Goal: Task Accomplishment & Management: Complete application form

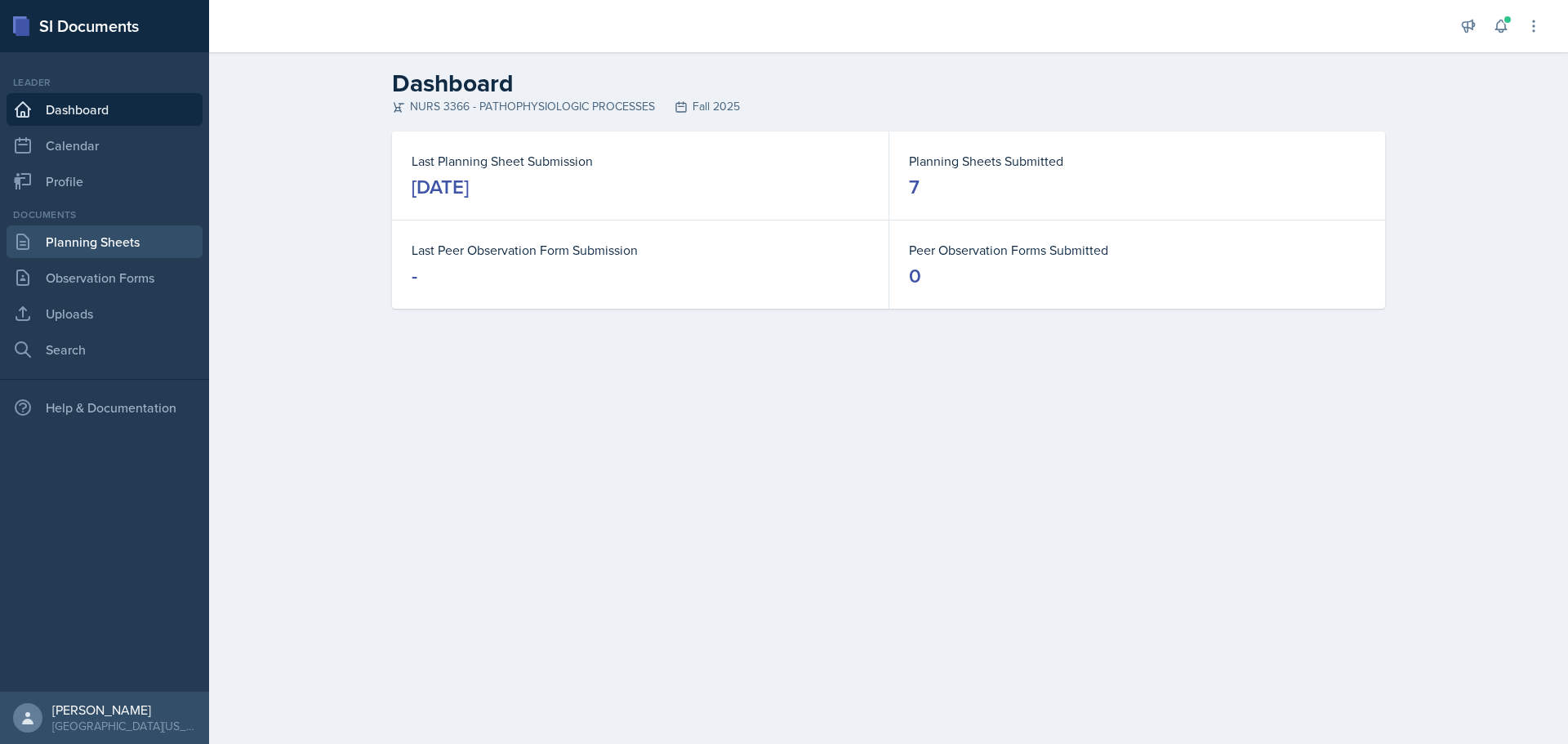
click at [90, 237] on link "Planning Sheets" at bounding box center [104, 241] width 196 height 33
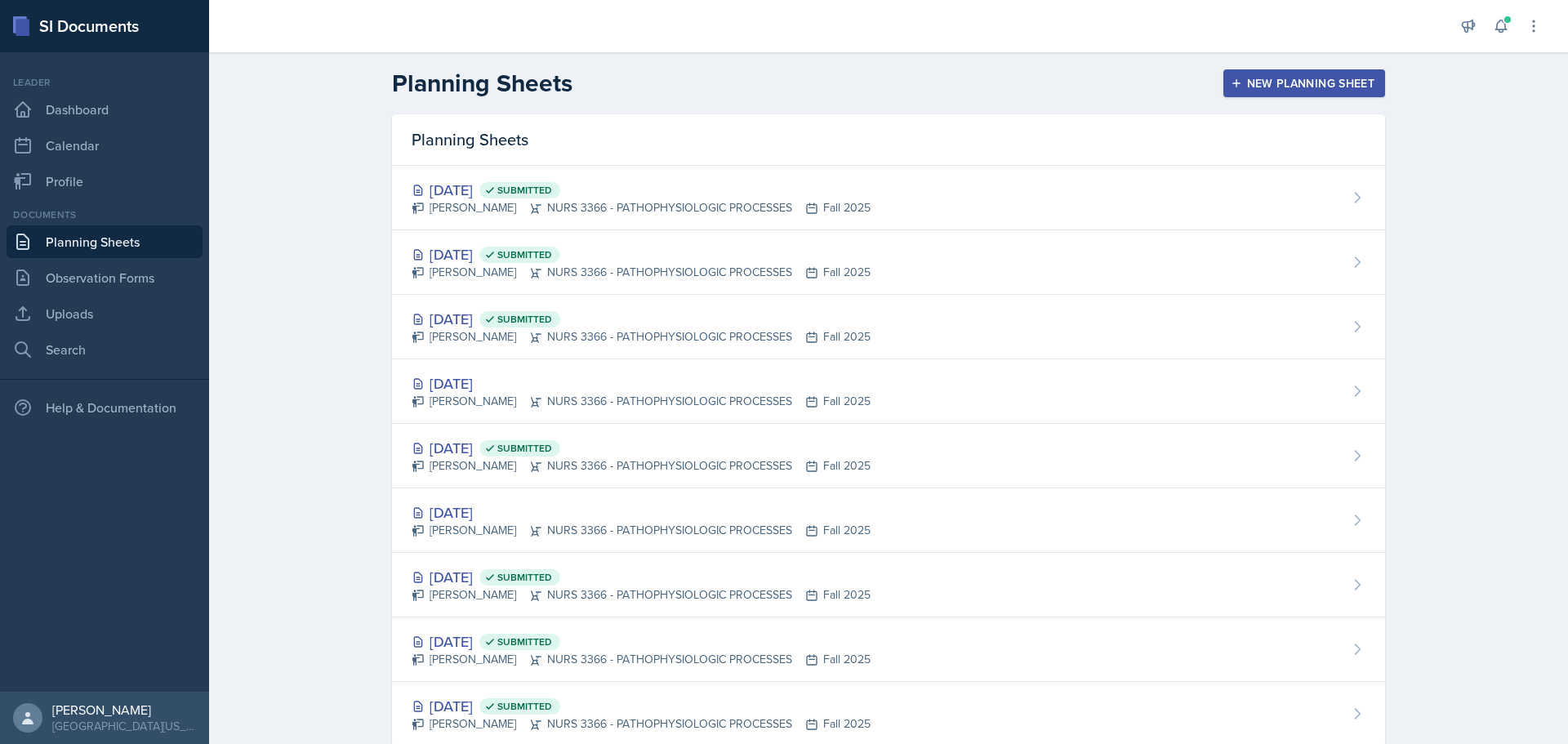
click at [1289, 85] on div "New Planning Sheet" at bounding box center [1304, 82] width 140 height 13
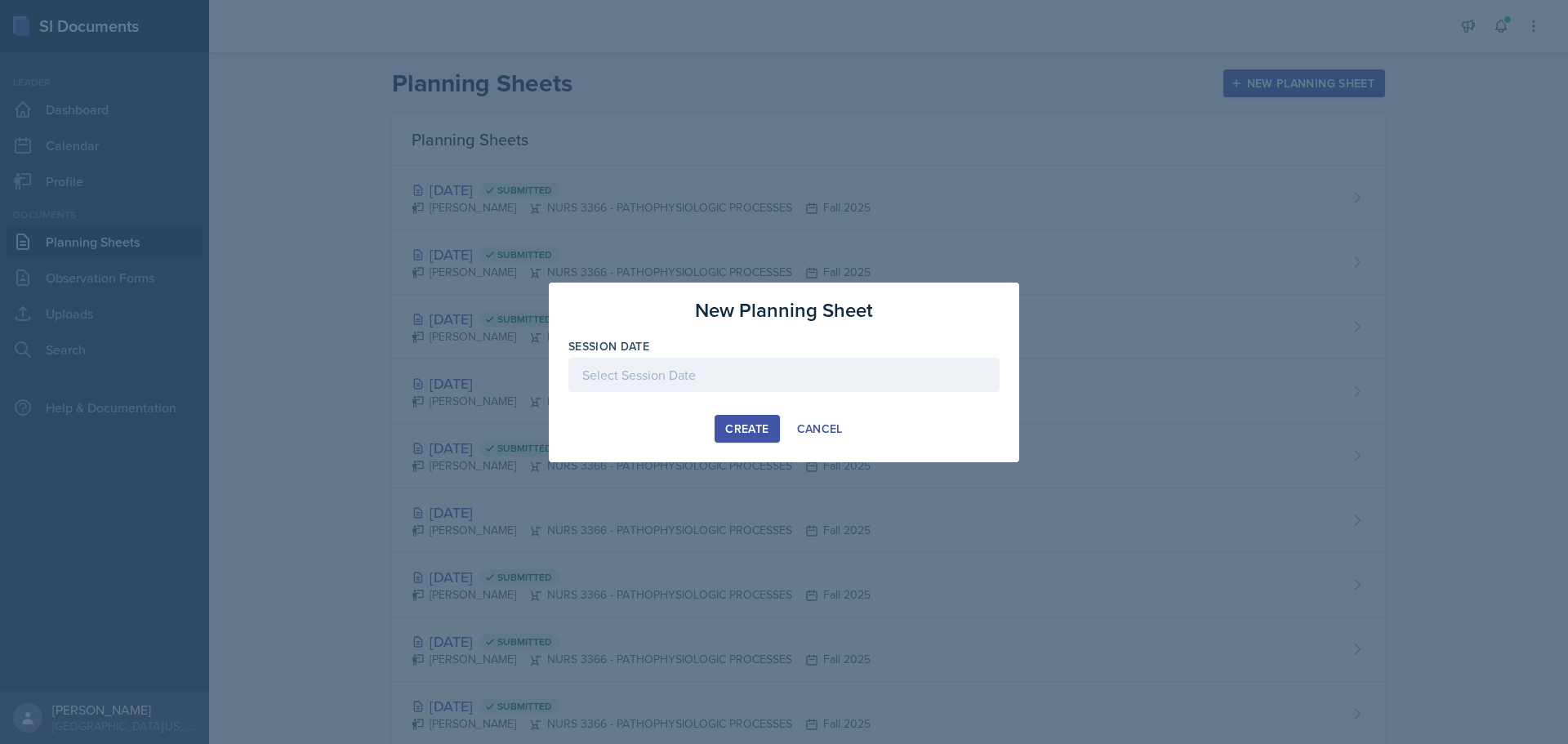
click at [711, 378] on div at bounding box center [784, 374] width 431 height 35
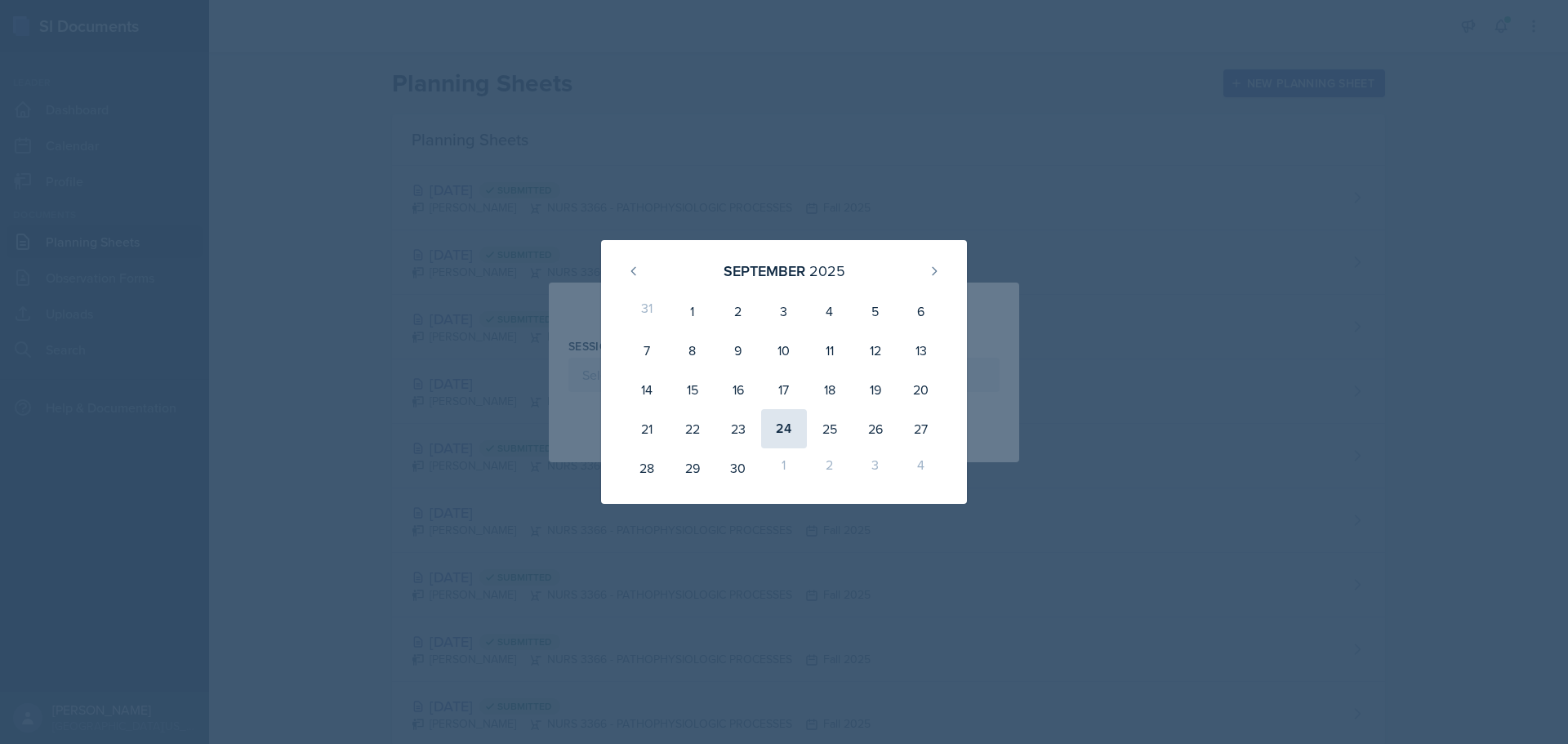
click at [781, 427] on div "24" at bounding box center [784, 428] width 46 height 39
type input "[DATE]"
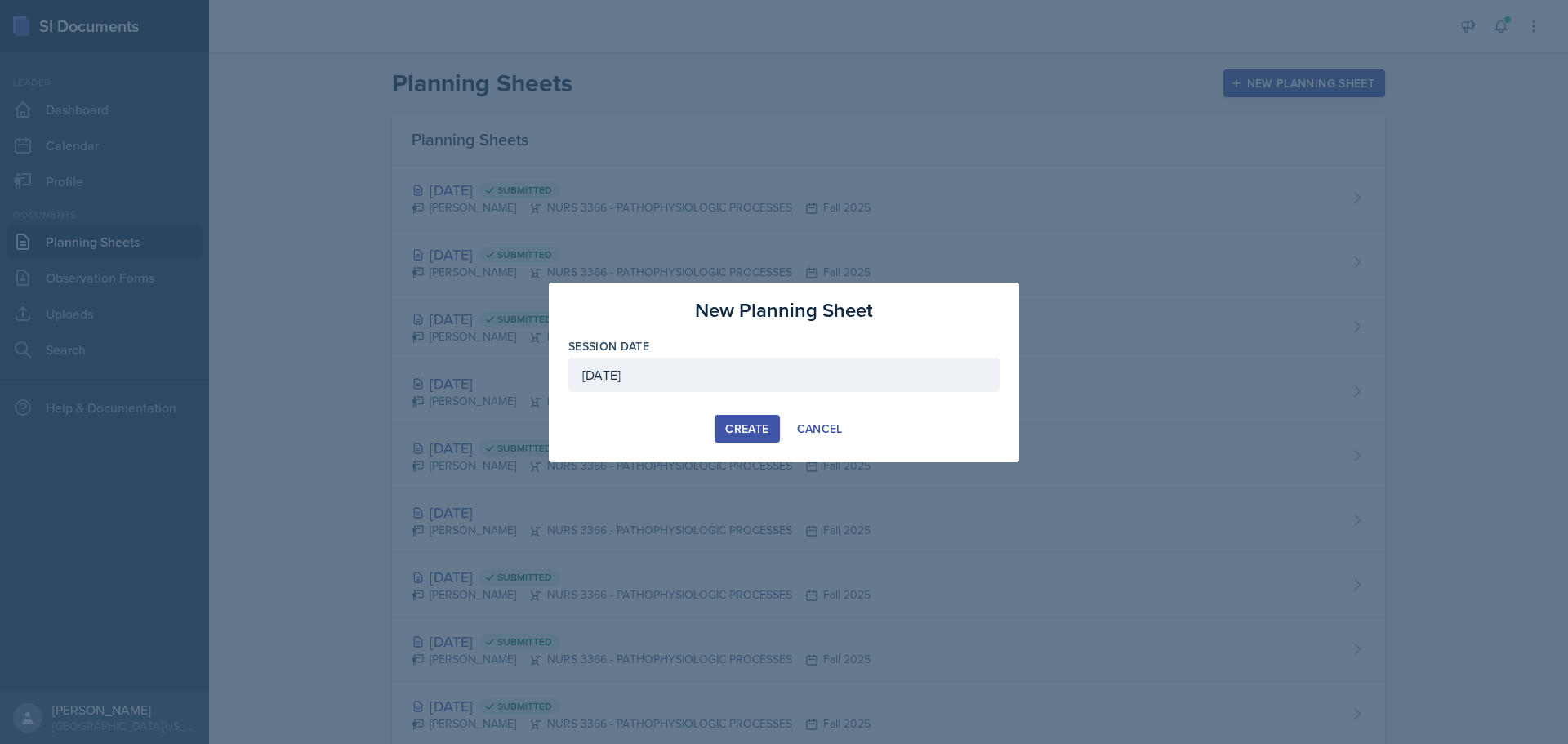
click at [741, 423] on div "Create" at bounding box center [747, 428] width 44 height 13
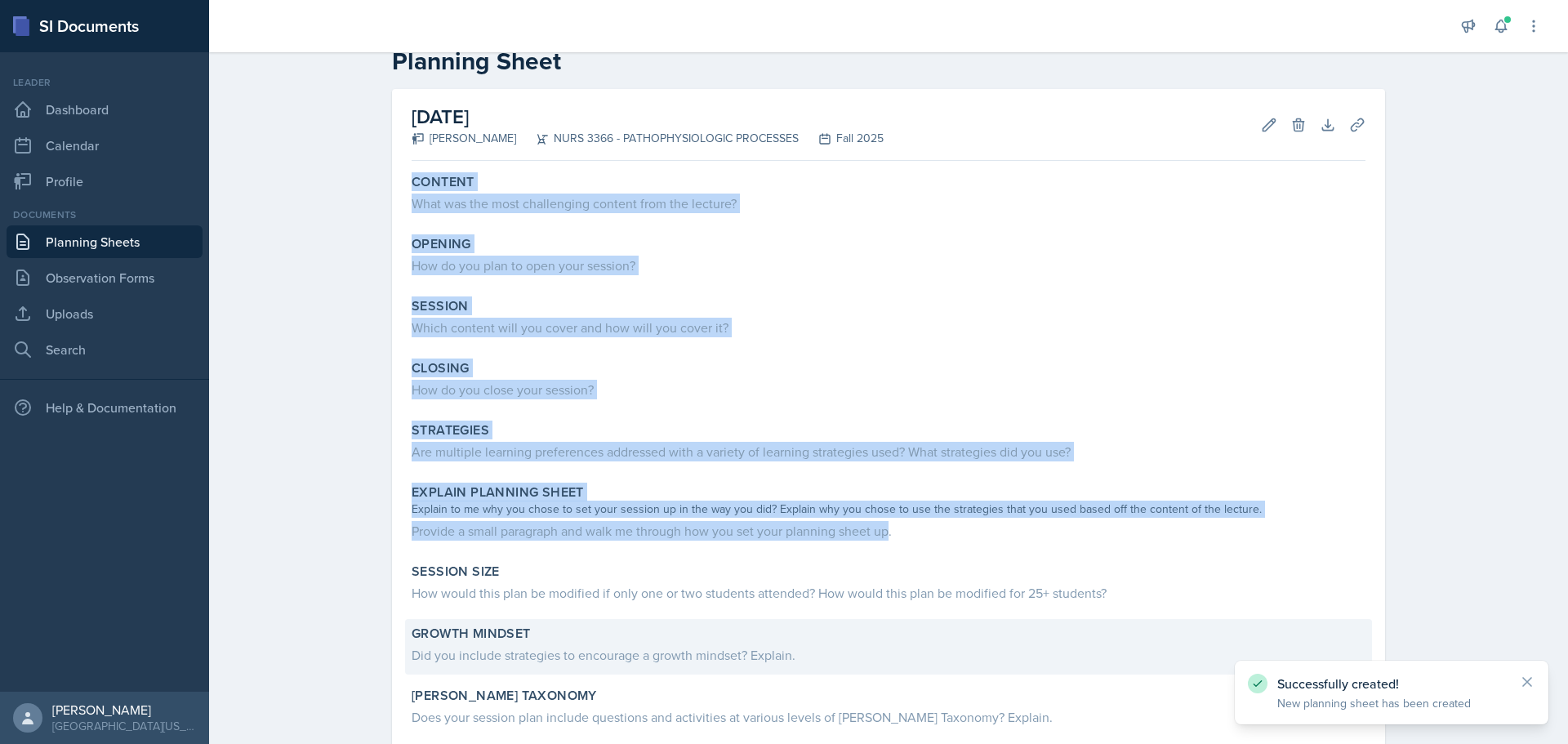
scroll to position [200, 0]
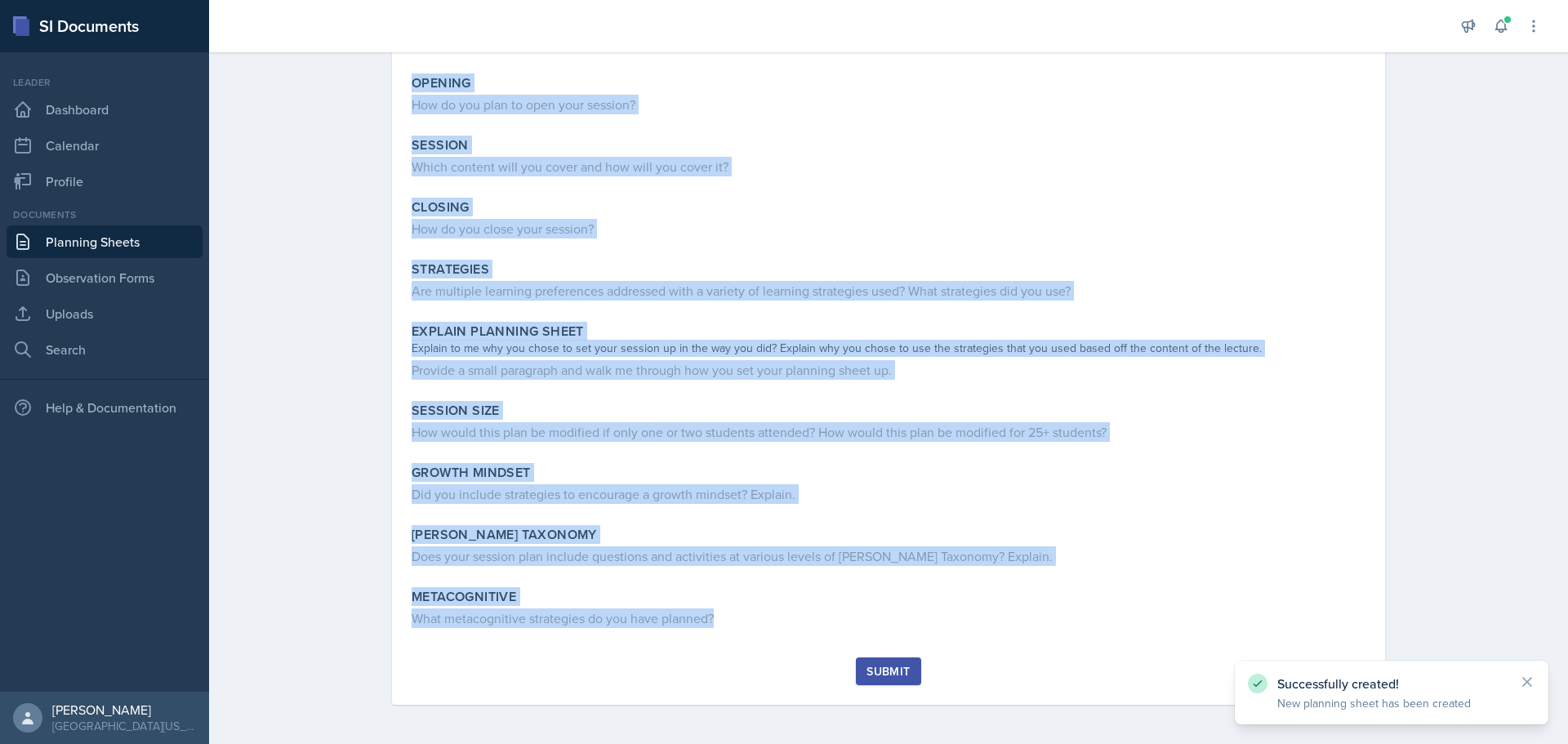
drag, startPoint x: 531, startPoint y: 252, endPoint x: 813, endPoint y: 656, distance: 492.7
click at [813, 656] on div "Content What was the most challenging content from the lecture? Opening How do …" at bounding box center [888, 332] width 954 height 651
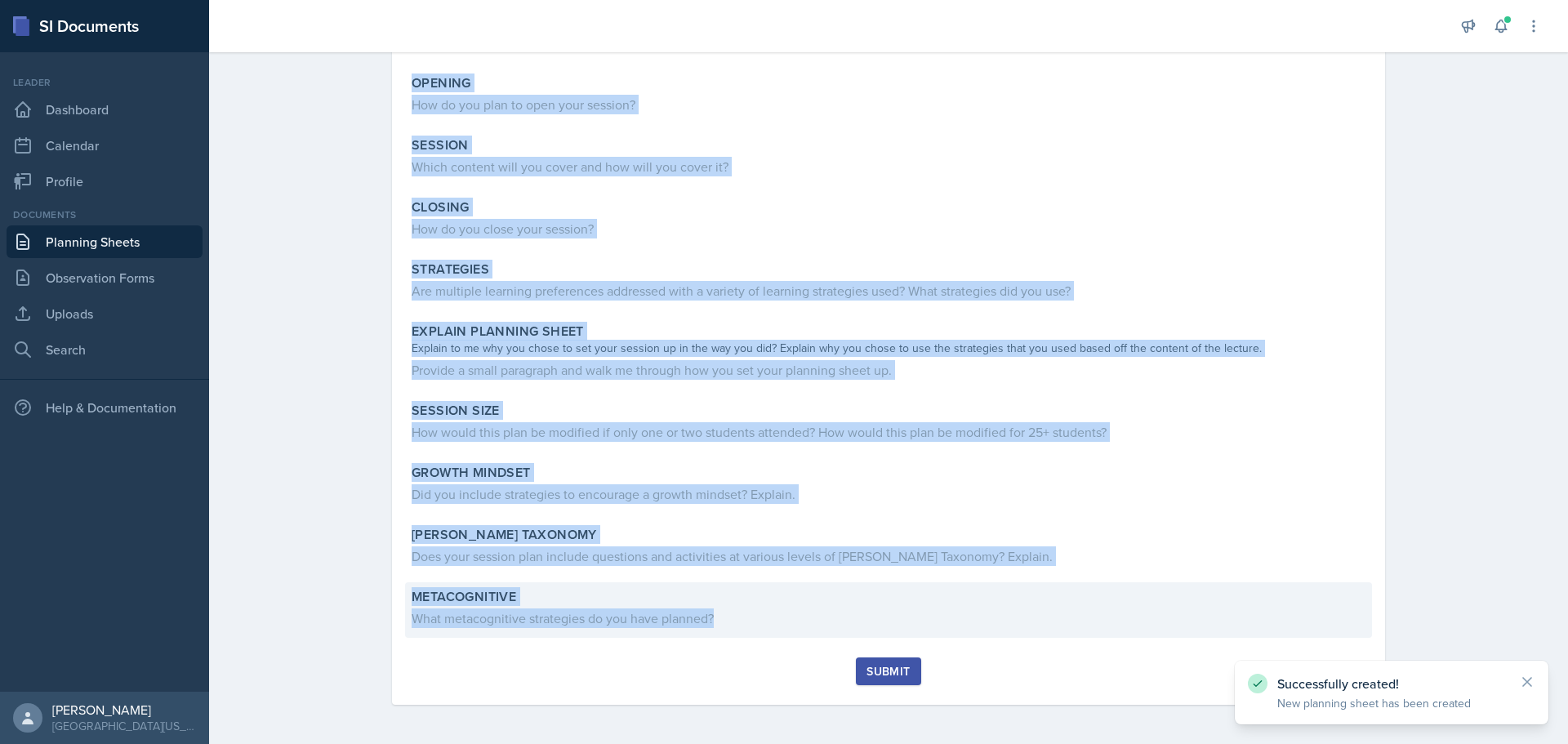
copy div "Loremip Dolo sit ame cons adipiscinge seddoei temp inc utlabor? Etdolor Mag al …"
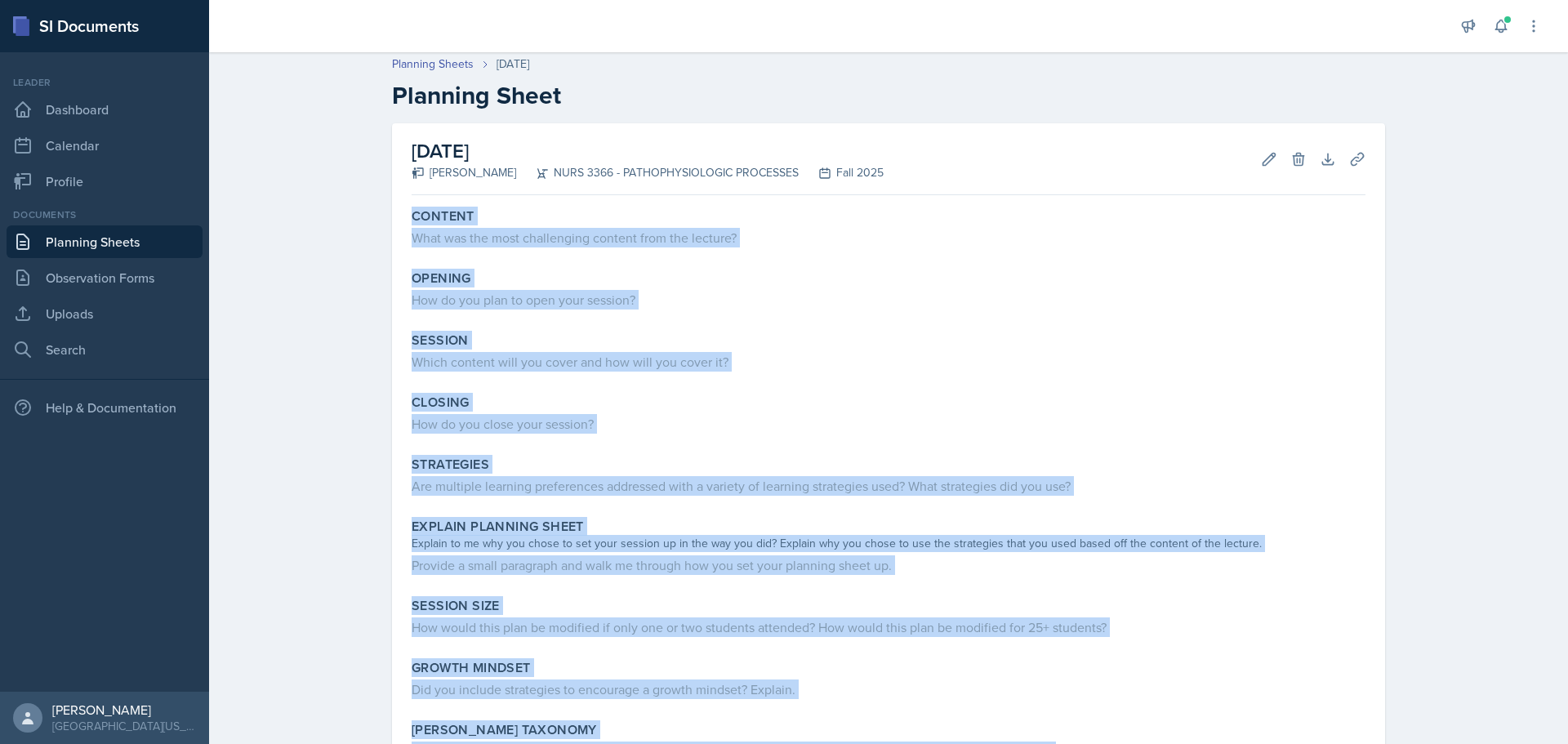
scroll to position [0, 0]
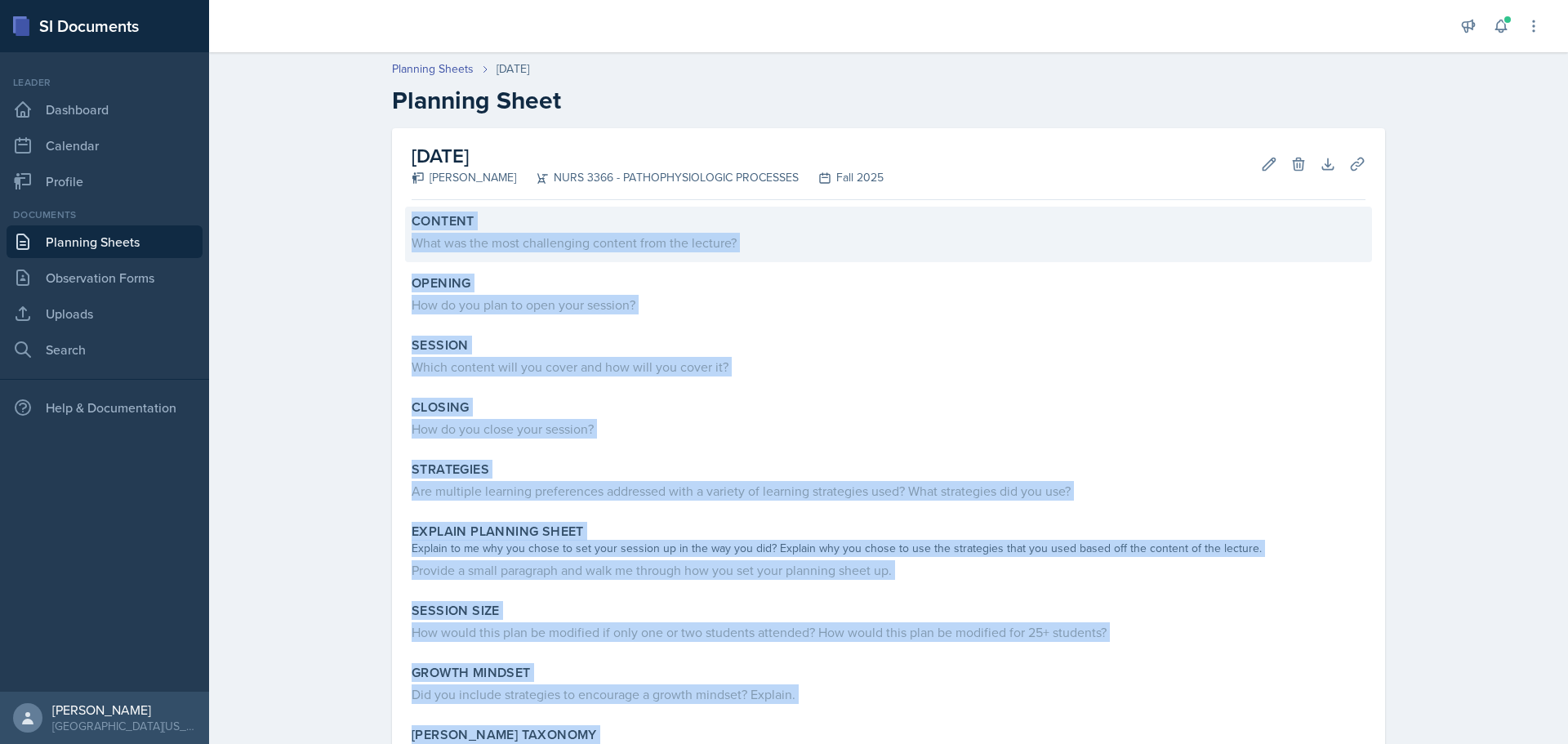
click at [565, 248] on div "What was the most challenging content from the lecture?" at bounding box center [888, 242] width 954 height 20
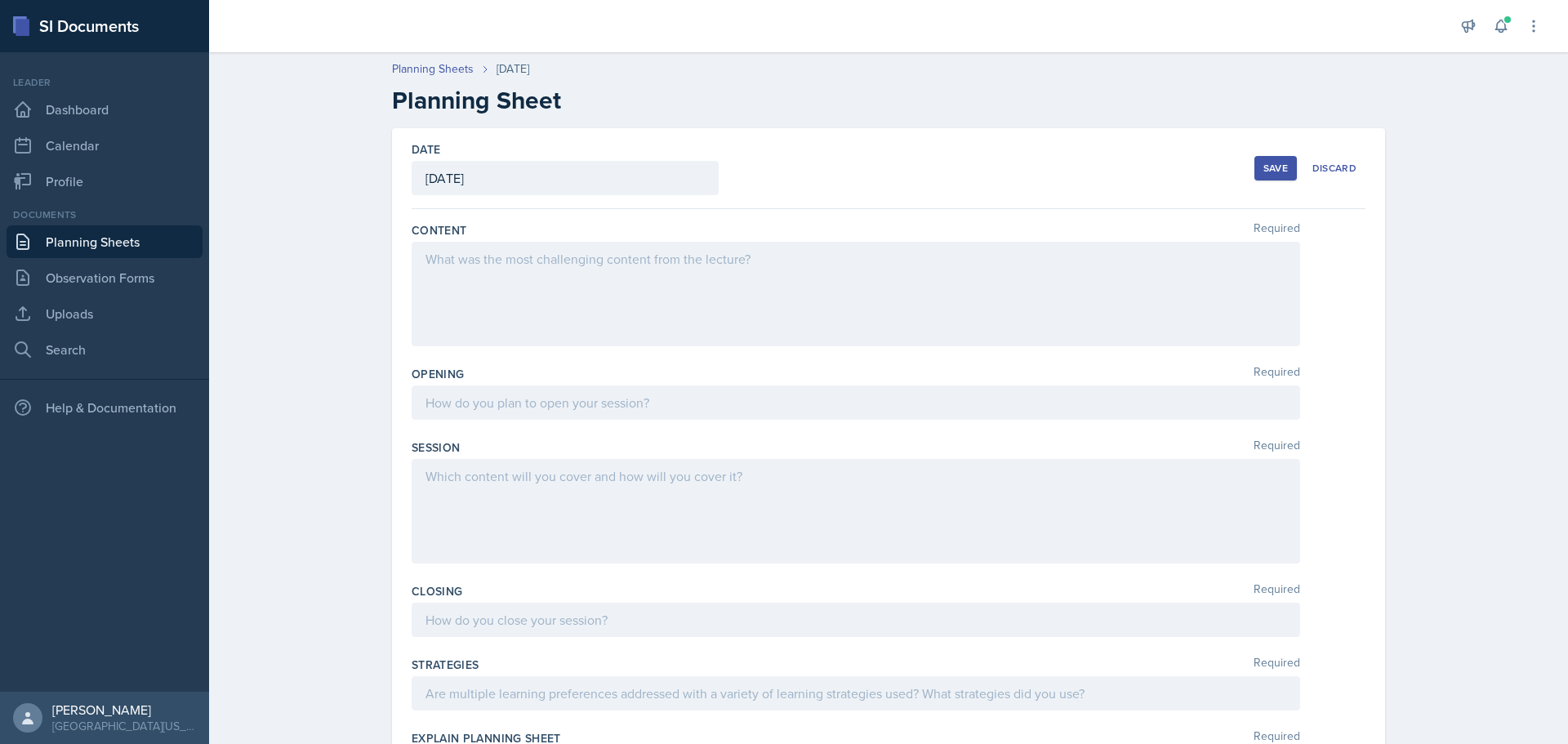
click at [562, 267] on div at bounding box center [856, 293] width 888 height 104
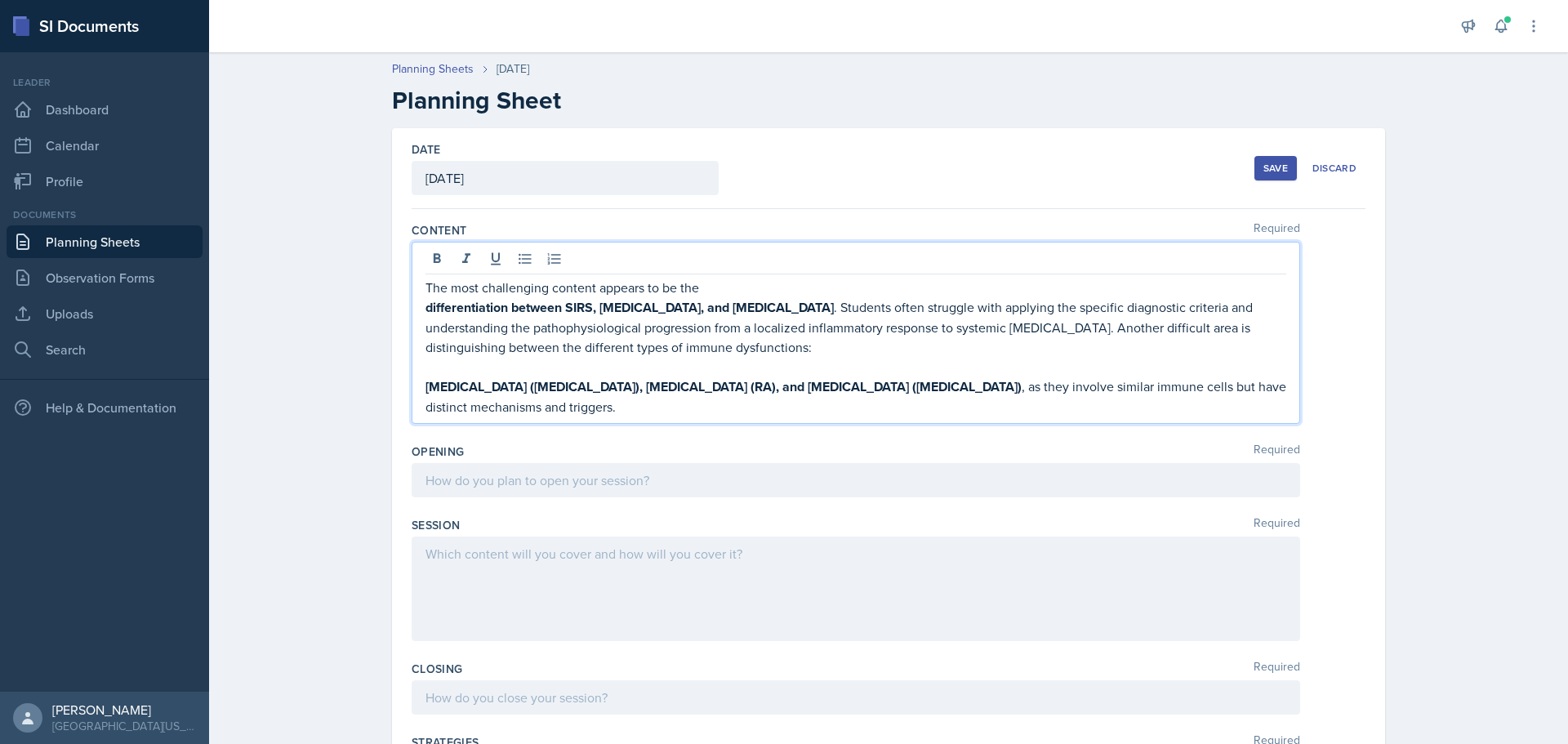
click at [416, 390] on div "The most challenging content appears to be the differentiation between SIRS, [M…" at bounding box center [856, 332] width 888 height 182
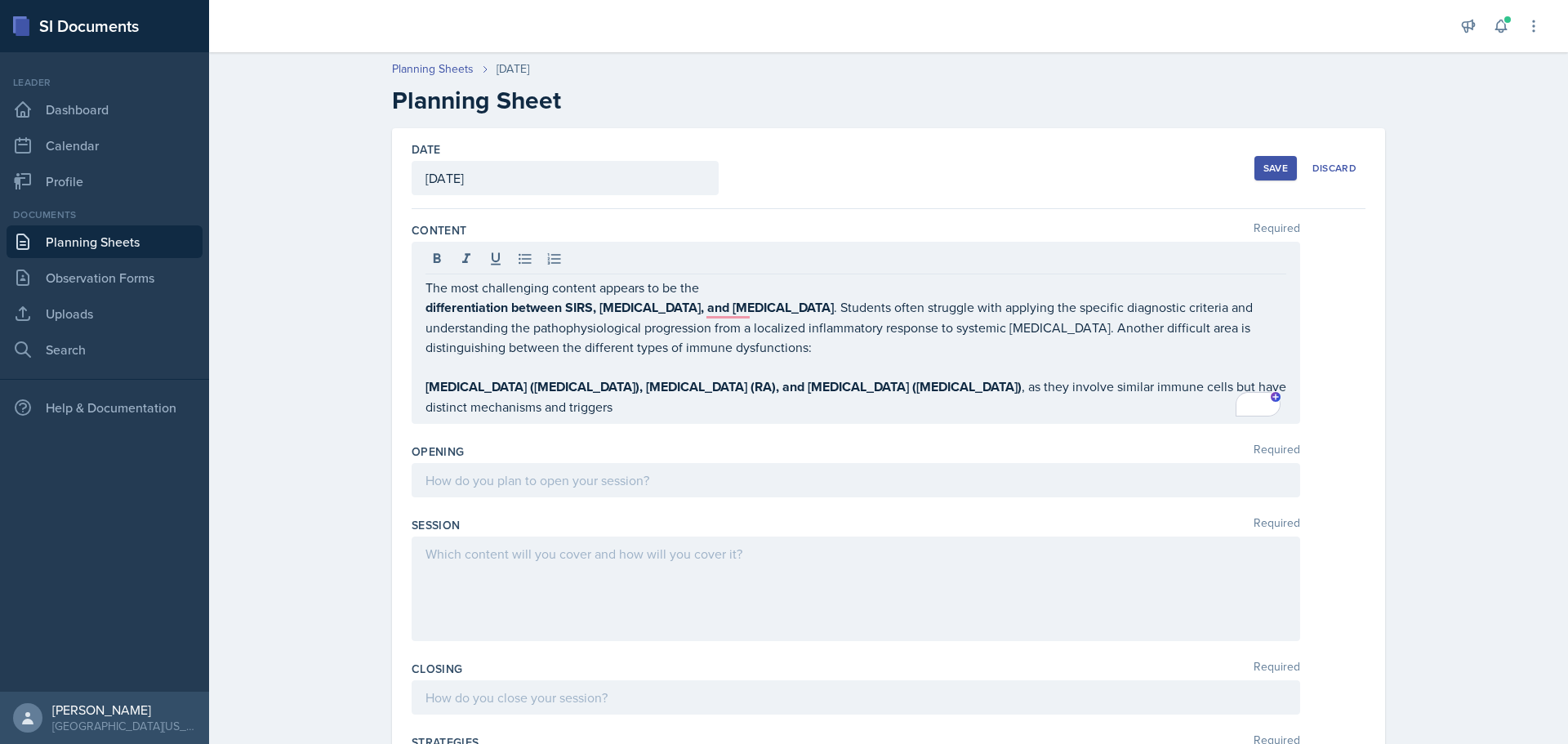
click at [417, 386] on div "The most challenging content appears to be the differentiation between SIRS, [M…" at bounding box center [856, 332] width 888 height 182
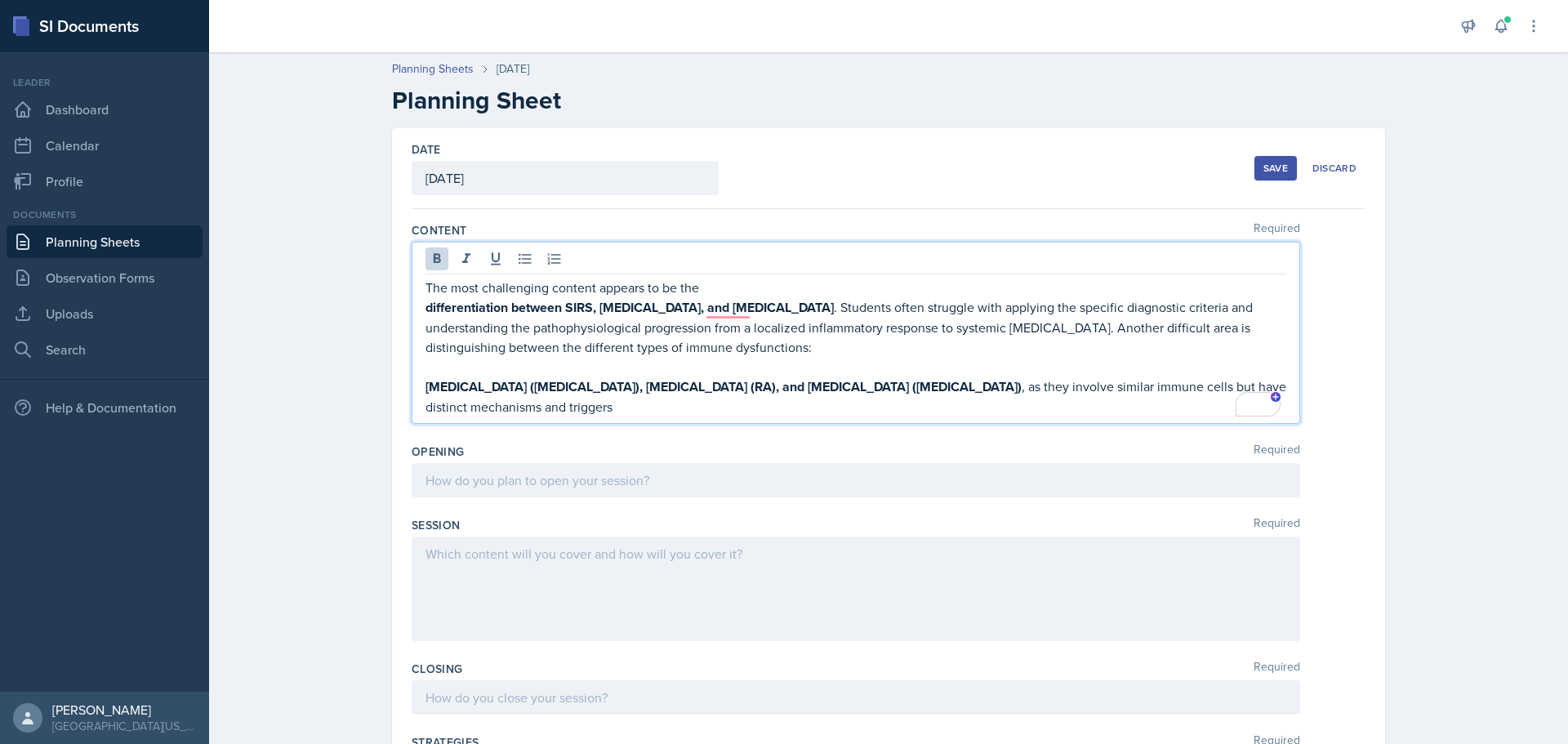
click at [427, 386] on strong "[MEDICAL_DATA] ([MEDICAL_DATA]), [MEDICAL_DATA] (RA), and [MEDICAL_DATA] ([MEDI…" at bounding box center [723, 386] width 596 height 19
click at [425, 385] on strong "[MEDICAL_DATA] ([MEDICAL_DATA]), [MEDICAL_DATA] (RA), and [MEDICAL_DATA] ([MEDI…" at bounding box center [723, 386] width 596 height 19
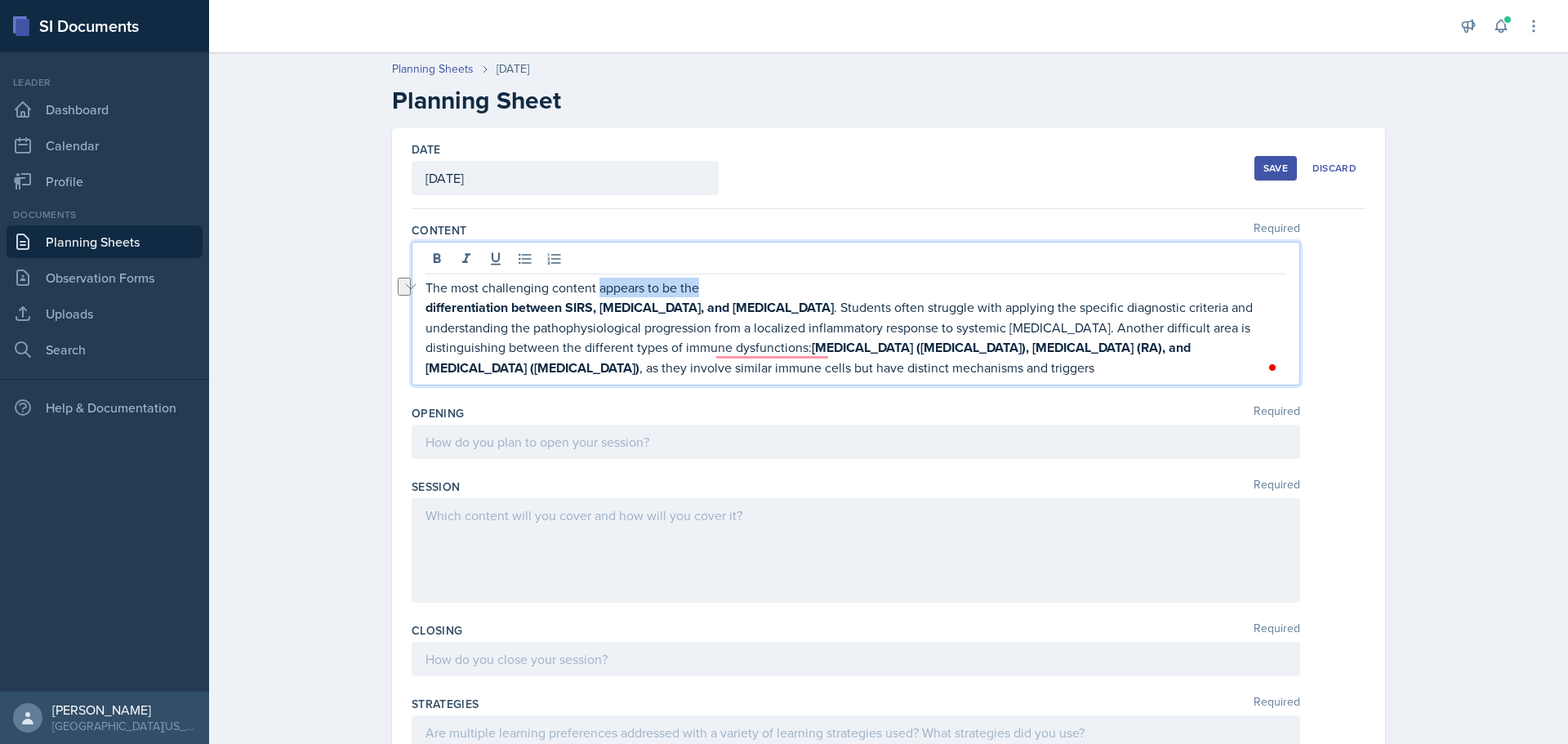
drag, startPoint x: 694, startPoint y: 288, endPoint x: 593, endPoint y: 289, distance: 101.0
click at [593, 289] on p "The most challenging content appears to be the" at bounding box center [856, 287] width 861 height 20
click at [425, 310] on strong "differentiation between SIRS, [MEDICAL_DATA], and [MEDICAL_DATA]" at bounding box center [629, 307] width 408 height 19
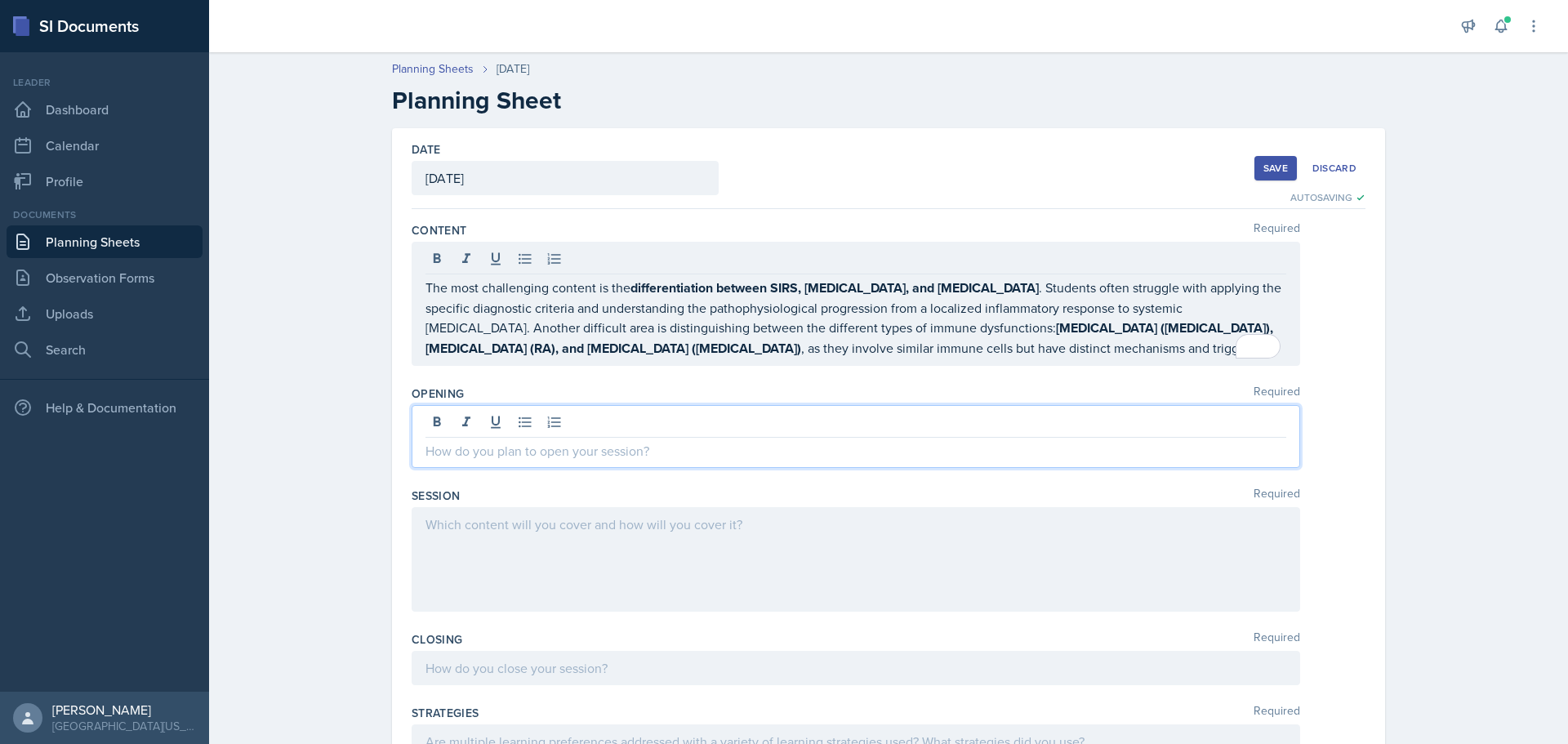
click at [563, 423] on div at bounding box center [856, 436] width 888 height 63
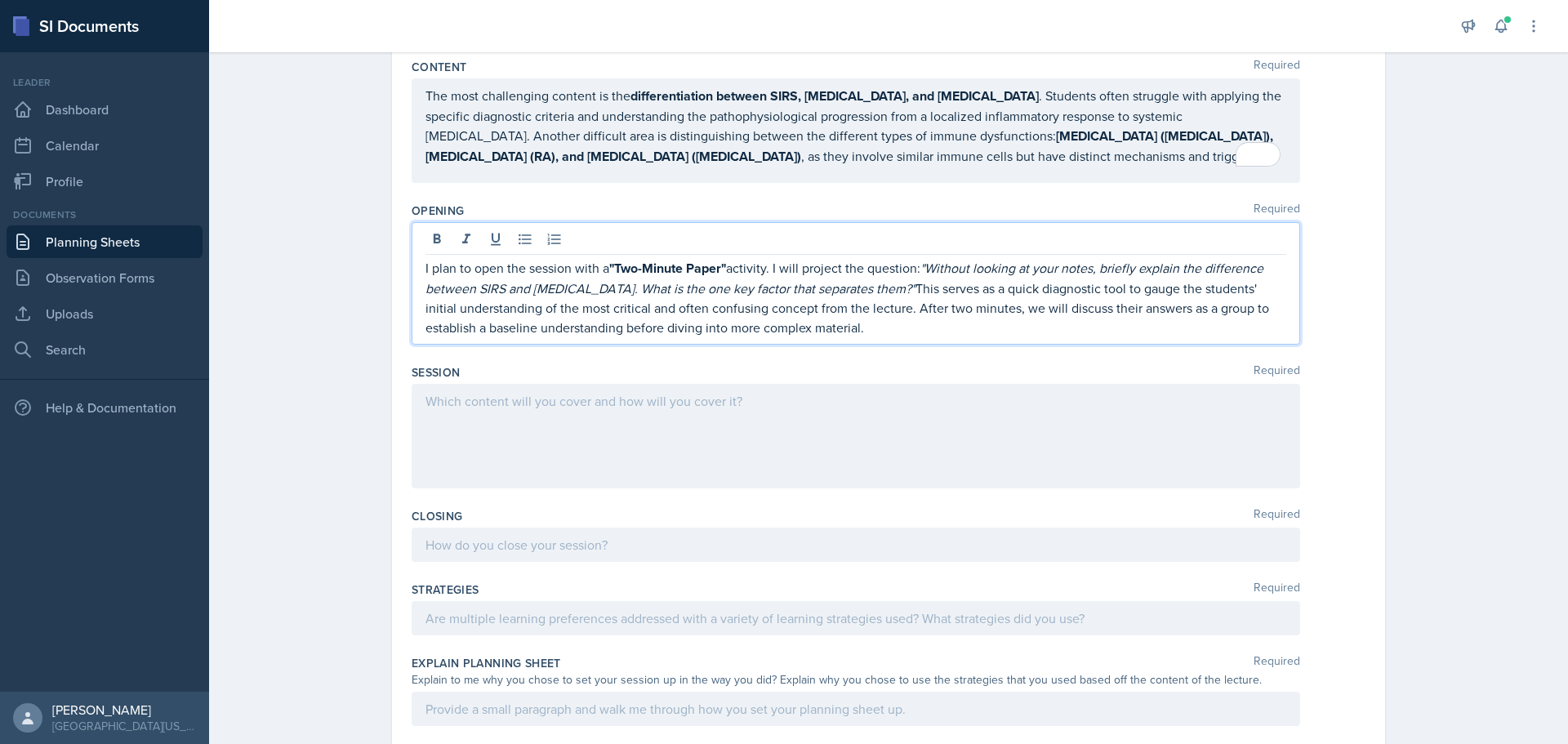
click at [548, 427] on div at bounding box center [856, 435] width 888 height 104
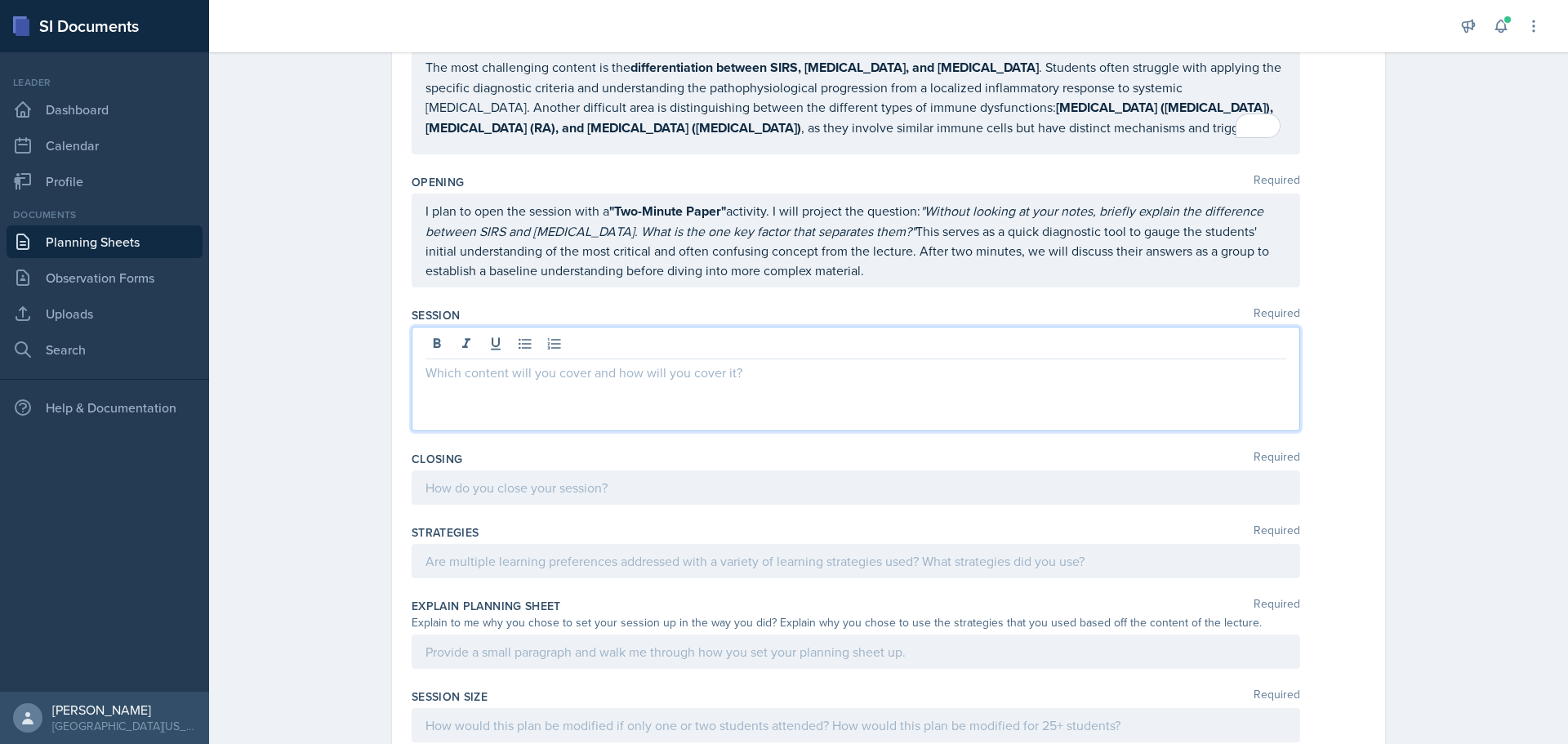
scroll to position [209, 0]
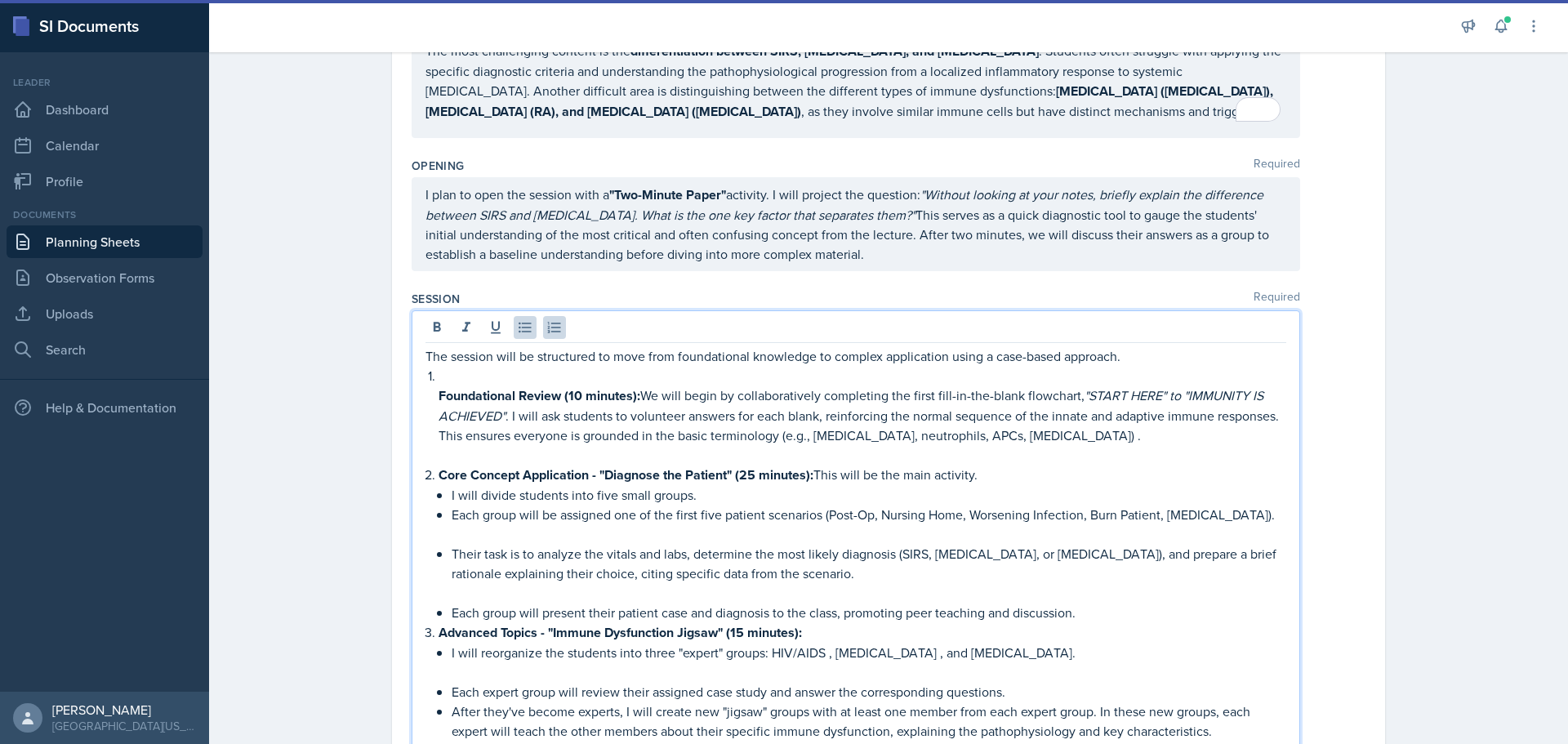
click at [428, 395] on div "The session will be structured to move from foundational knowledge to complex a…" at bounding box center [856, 552] width 861 height 414
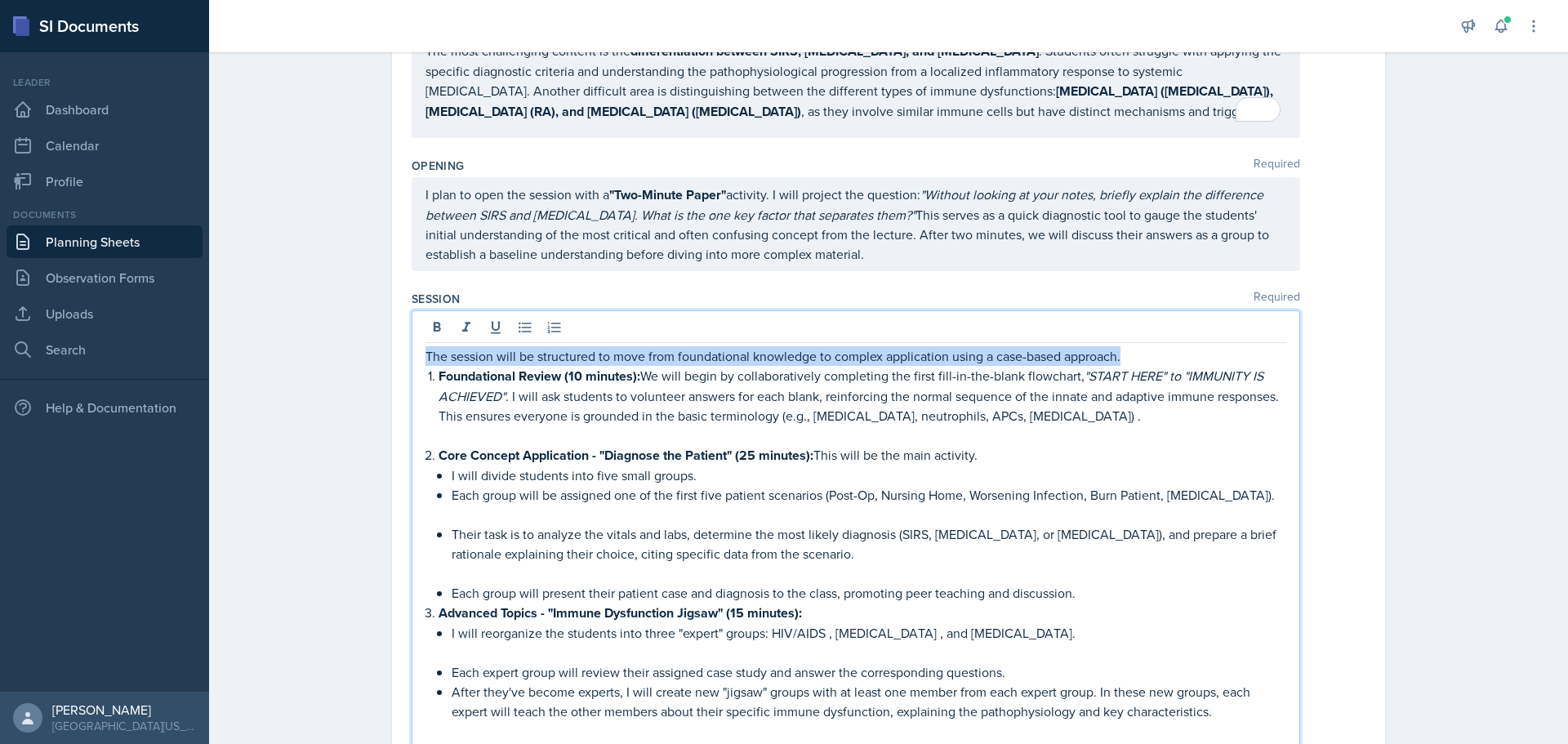
drag, startPoint x: 1131, startPoint y: 358, endPoint x: 419, endPoint y: 360, distance: 712.0
click at [425, 360] on p "The session will be structured to move from foundational knowledge to complex a…" at bounding box center [856, 356] width 861 height 20
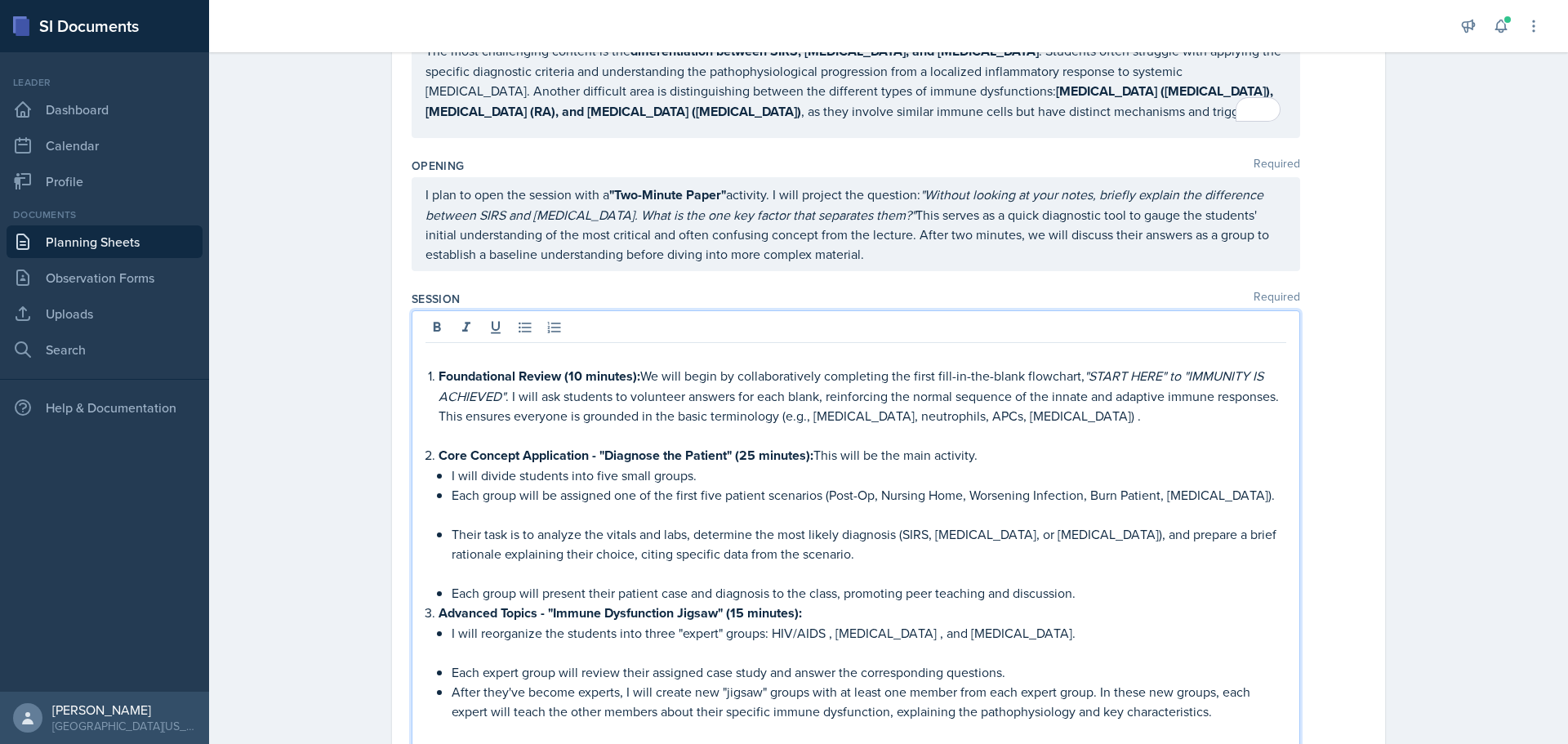
click at [425, 373] on div "Foundational Review (10 minutes): We will begin by collaboratively completing t…" at bounding box center [856, 542] width 861 height 394
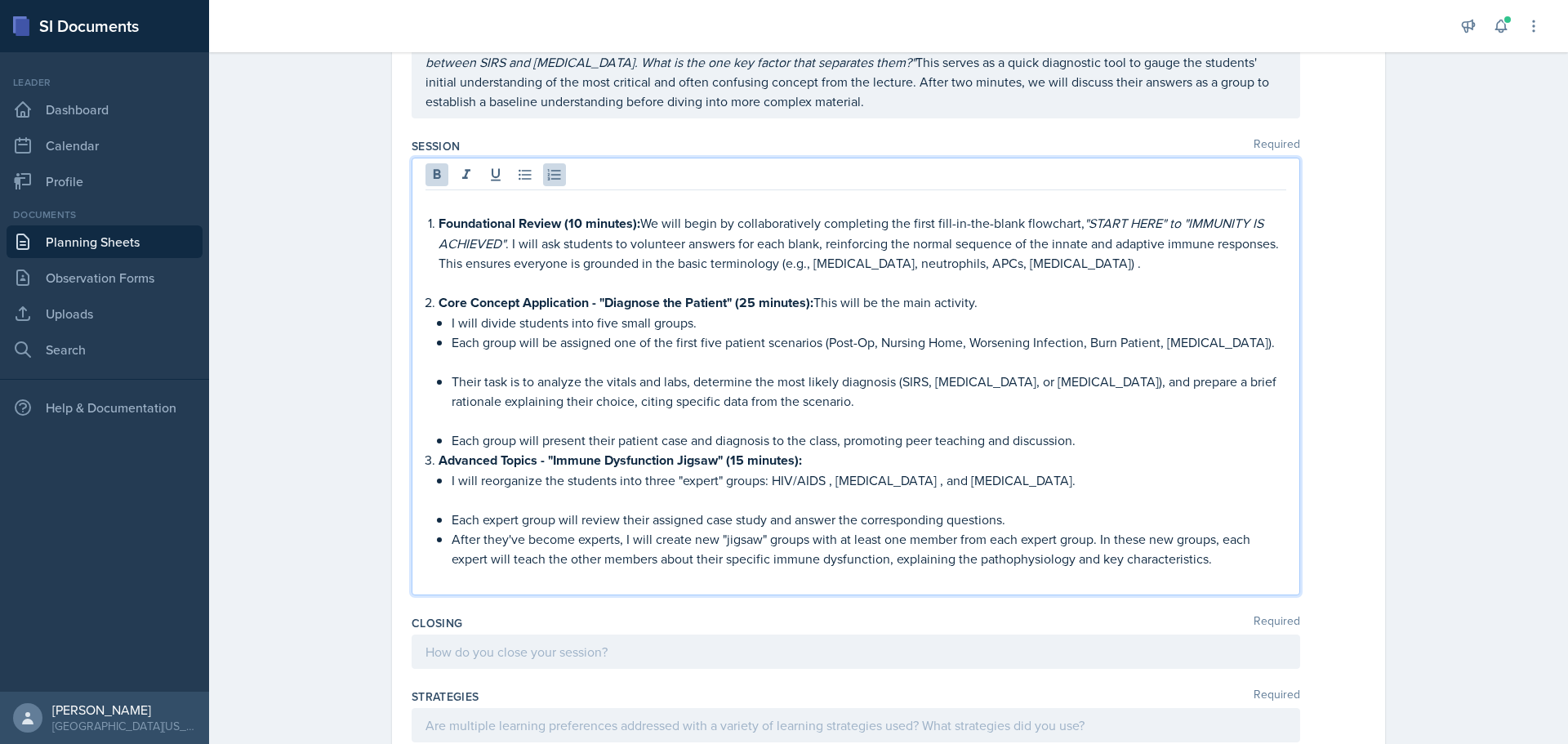
scroll to position [372, 0]
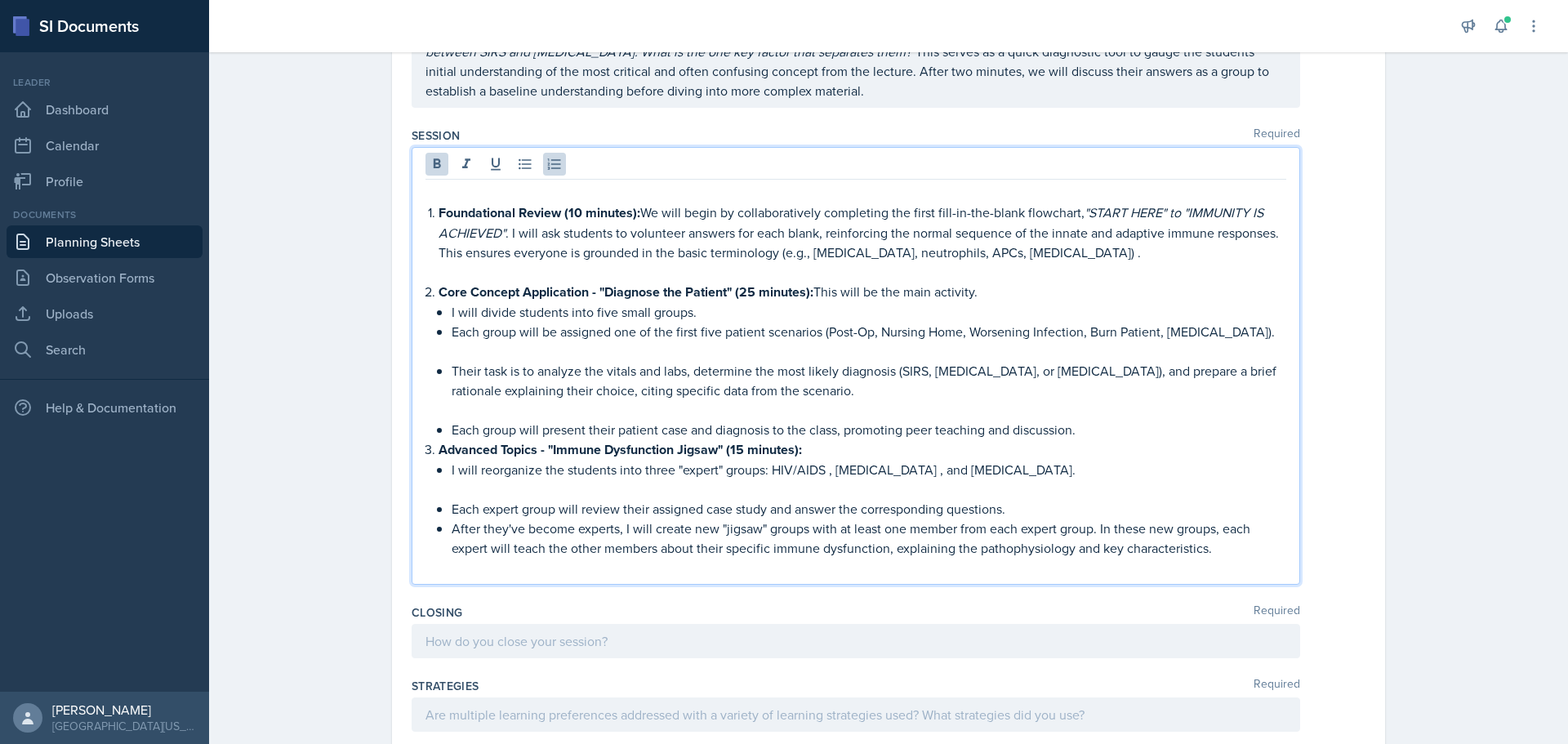
click at [487, 359] on p at bounding box center [868, 351] width 835 height 20
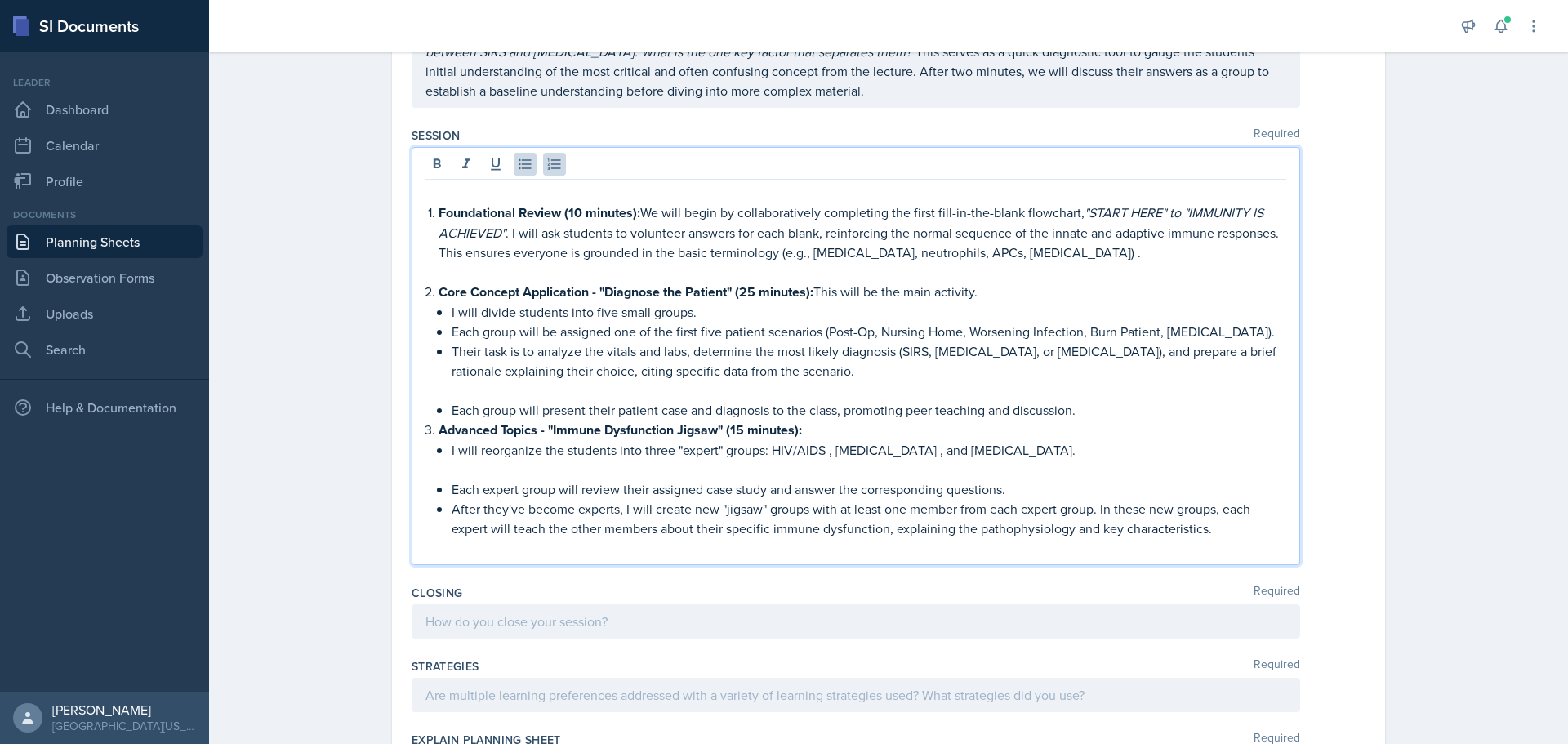
click at [484, 391] on p at bounding box center [868, 390] width 835 height 20
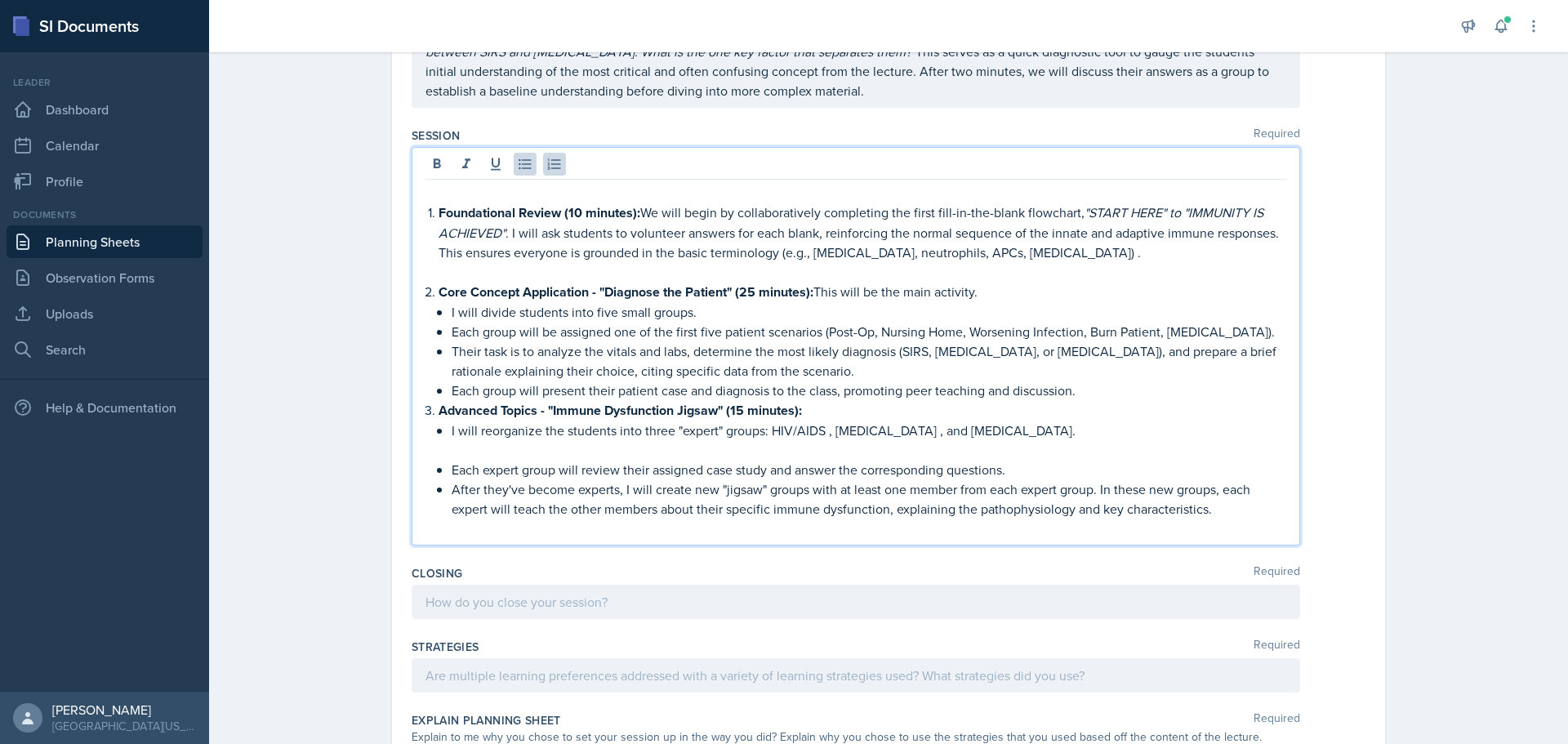
click at [1092, 392] on p "Each group will present their patient case and diagnosis to the class, promotin…" at bounding box center [868, 390] width 835 height 20
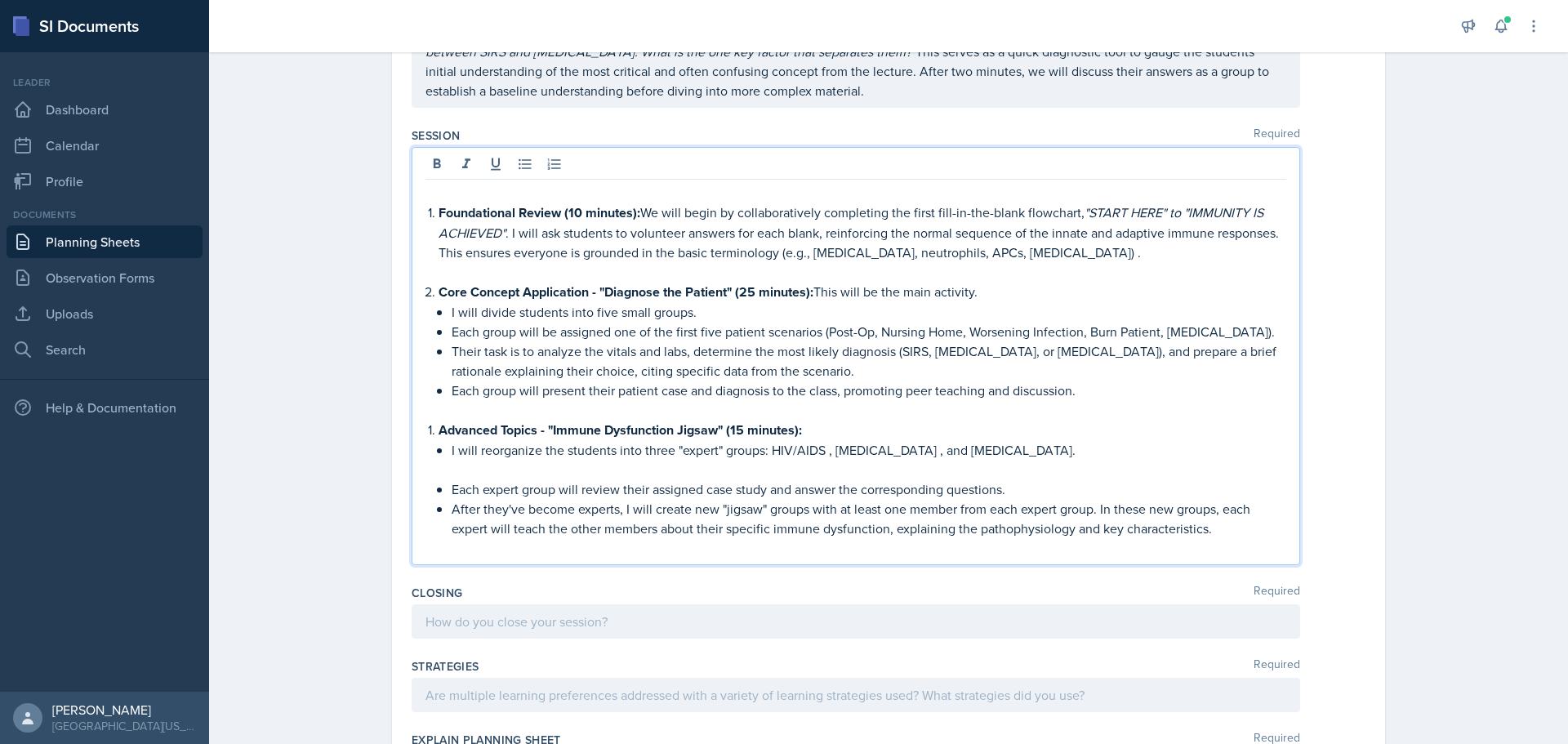
click at [438, 428] on li "Advanced Topics - "Immune Dysfunction Jigsaw" (15 minutes): I will reorganize t…" at bounding box center [862, 478] width 848 height 118
click at [457, 476] on p at bounding box center [868, 470] width 835 height 20
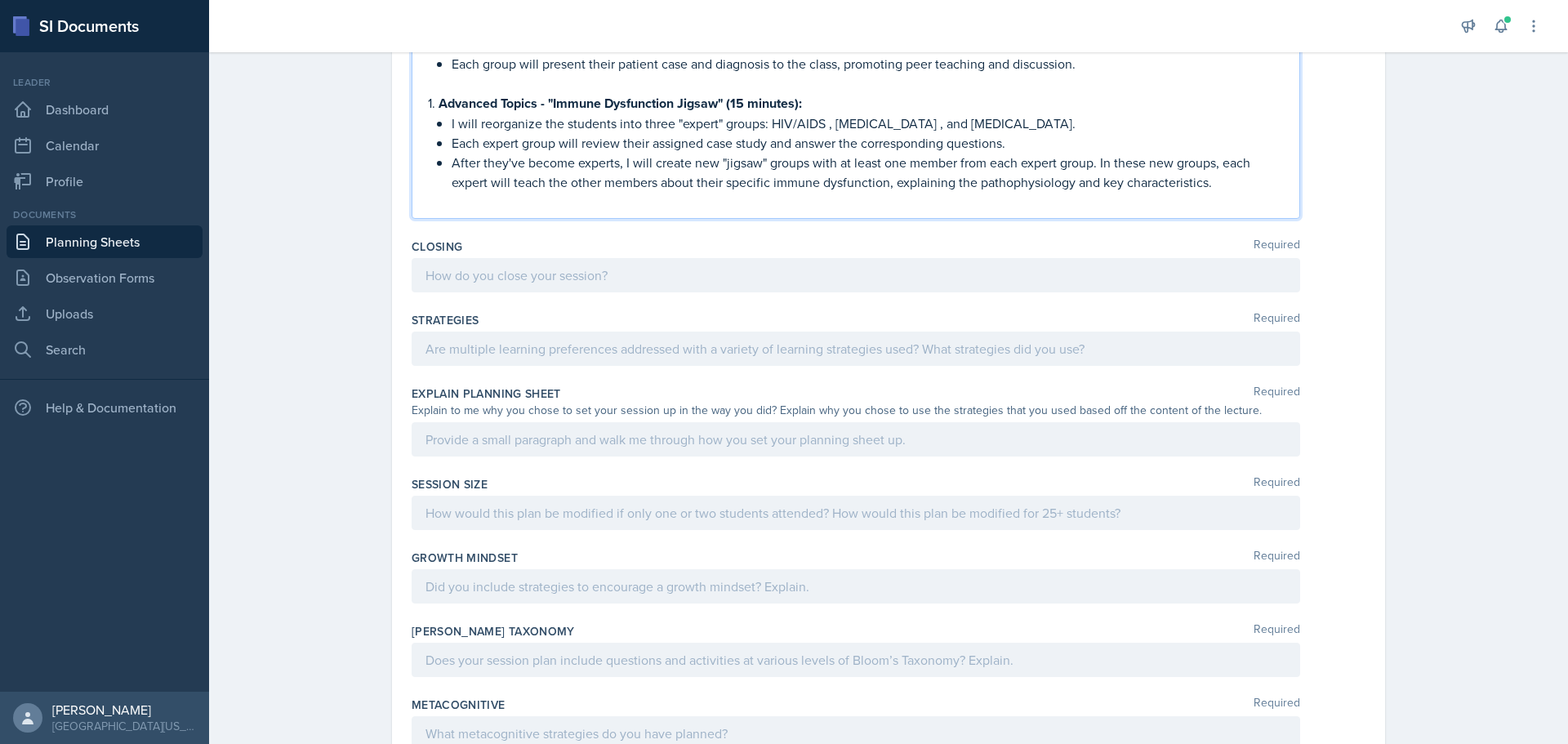
click at [488, 258] on div at bounding box center [856, 275] width 888 height 35
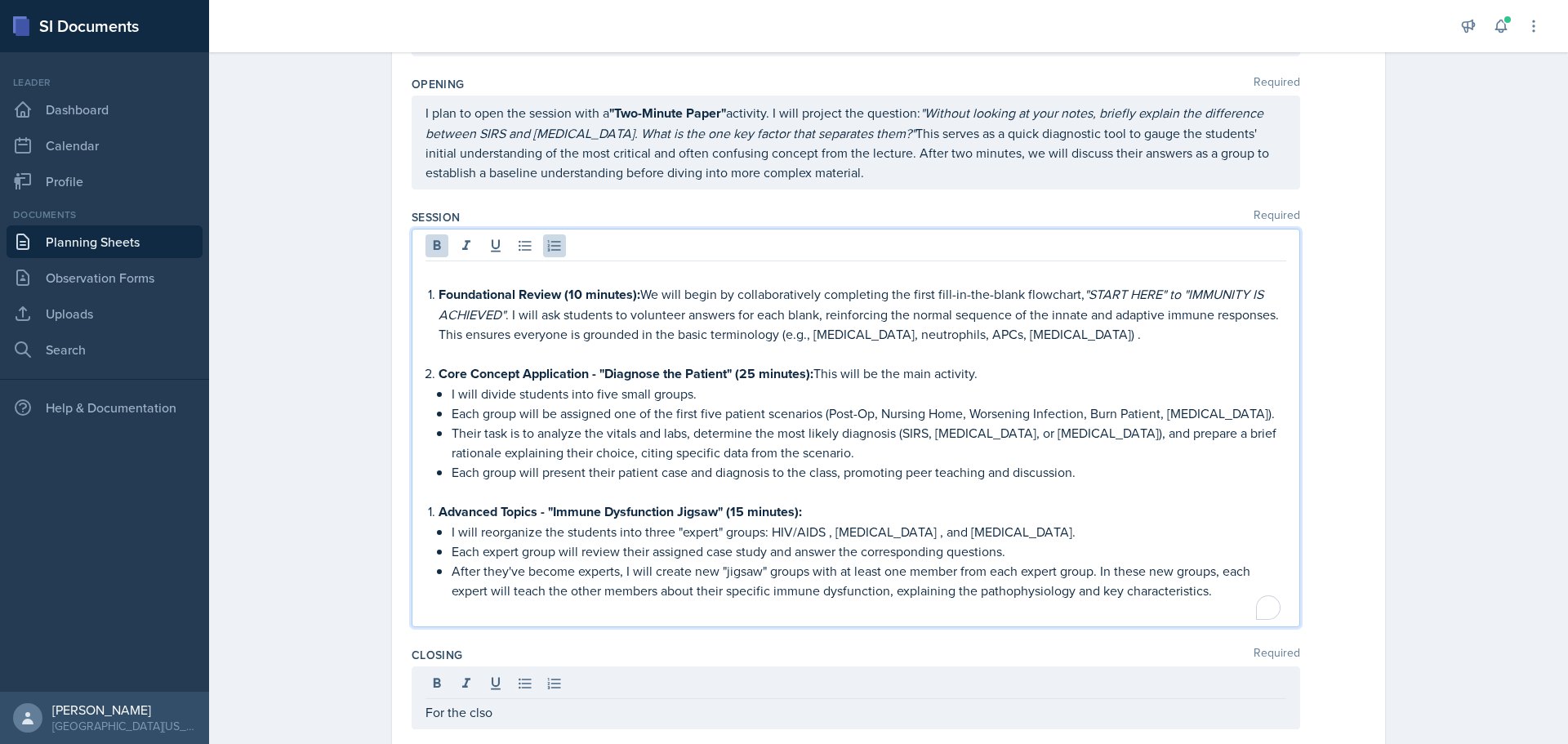
scroll to position [318, 0]
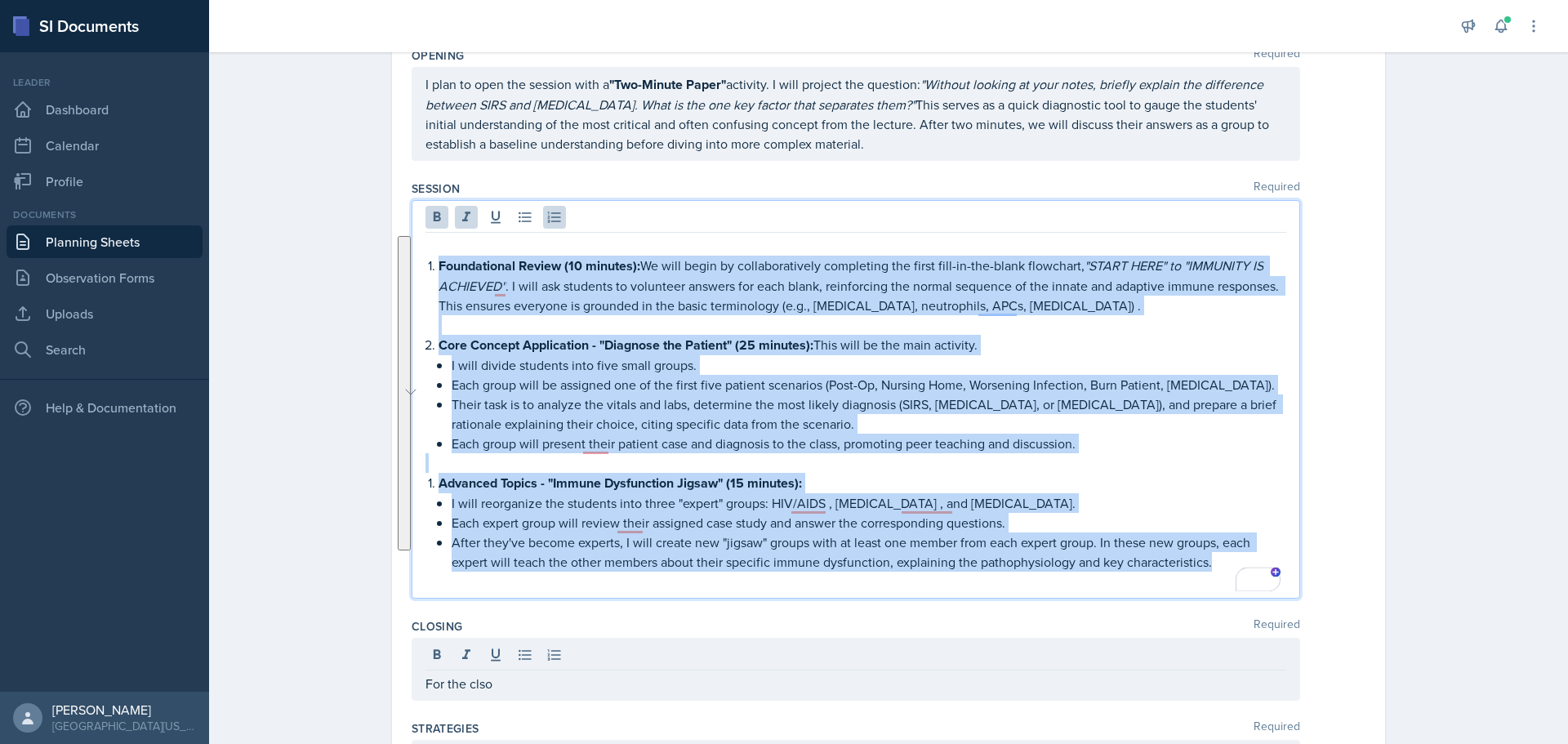
drag, startPoint x: 430, startPoint y: 265, endPoint x: 1320, endPoint y: 570, distance: 940.8
click at [1320, 570] on div "Foundational Review (10 minutes): We will begin by collaboratively completing t…" at bounding box center [888, 398] width 954 height 398
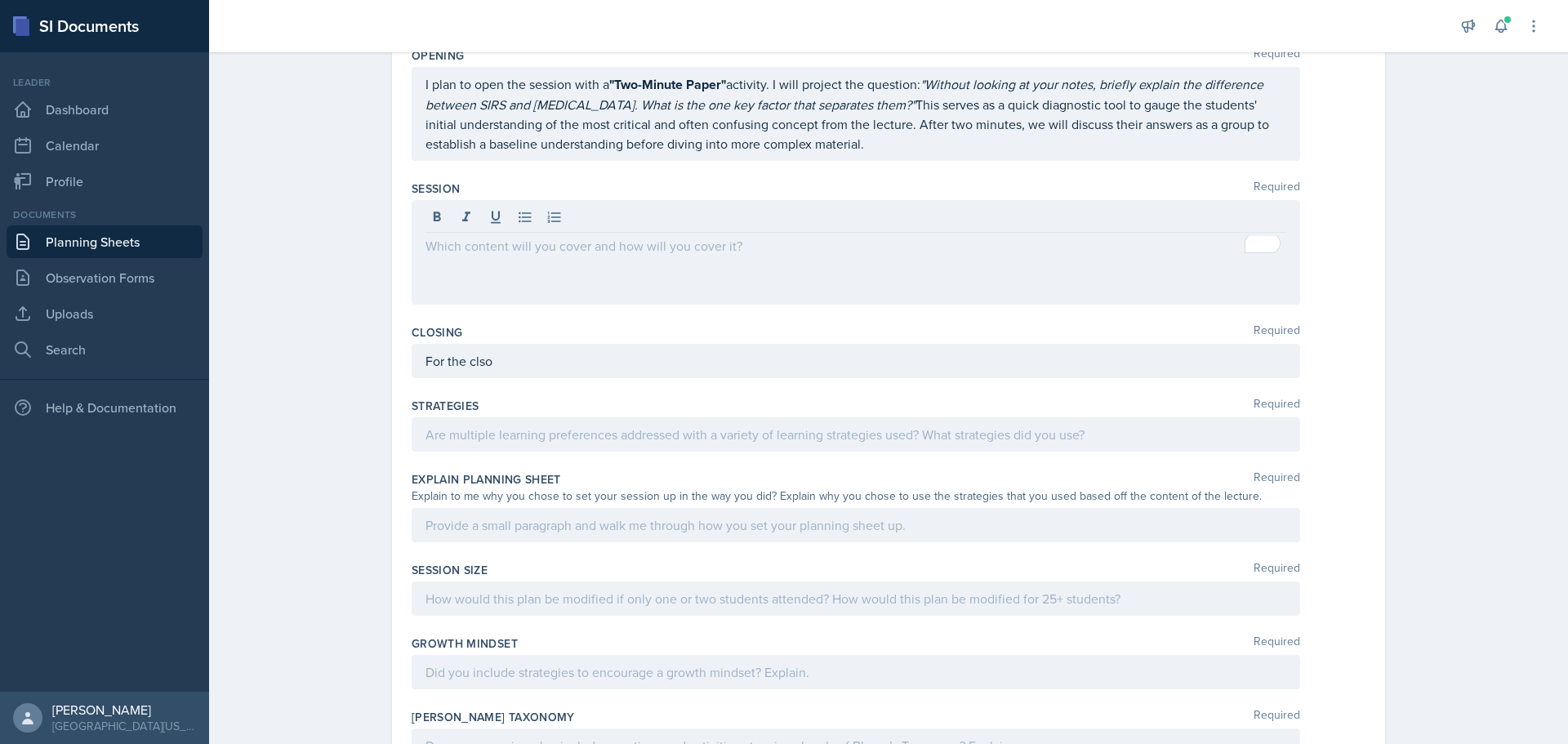
click at [554, 255] on div at bounding box center [856, 251] width 888 height 104
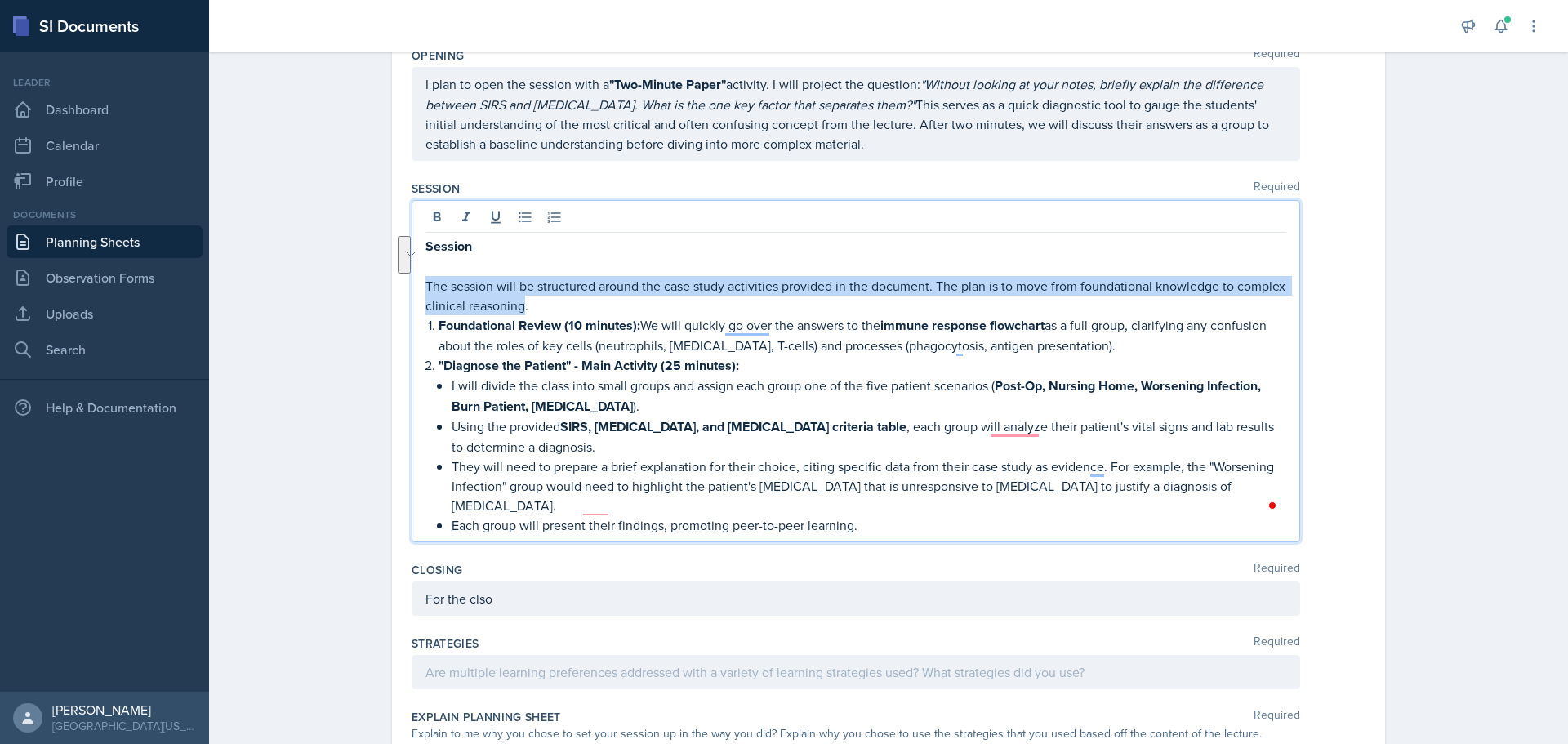
drag, startPoint x: 517, startPoint y: 308, endPoint x: 408, endPoint y: 276, distance: 113.6
click at [411, 276] on div "Session The session will be structured around the case study activities provide…" at bounding box center [856, 371] width 888 height 342
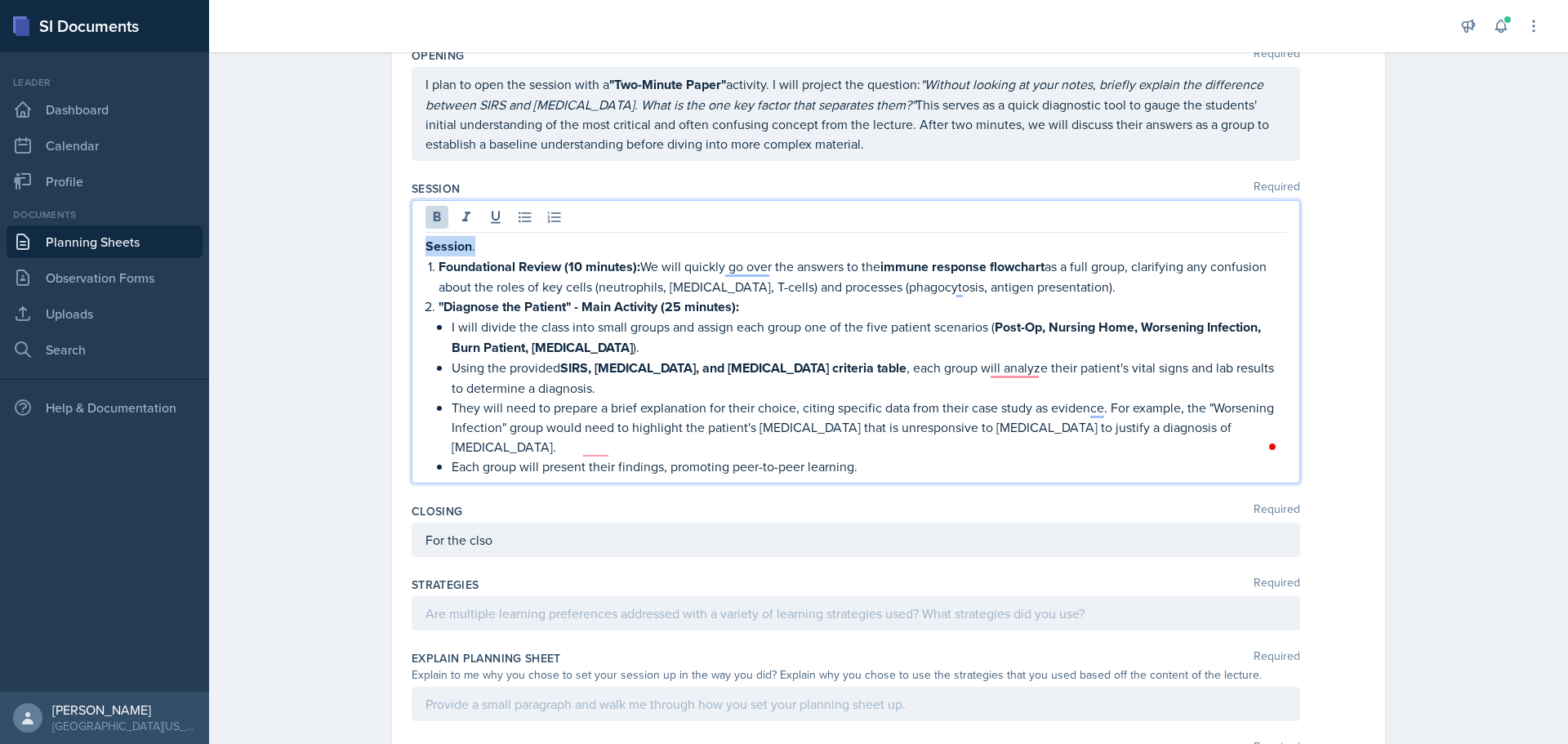
drag, startPoint x: 485, startPoint y: 245, endPoint x: 459, endPoint y: 260, distance: 30.0
click at [411, 240] on div "Session . Foundational Review (10 minutes): We will quickly go over the answers…" at bounding box center [856, 341] width 888 height 283
click at [915, 455] on p "Each group will present their findings, promoting peer-to-peer learning." at bounding box center [868, 465] width 835 height 20
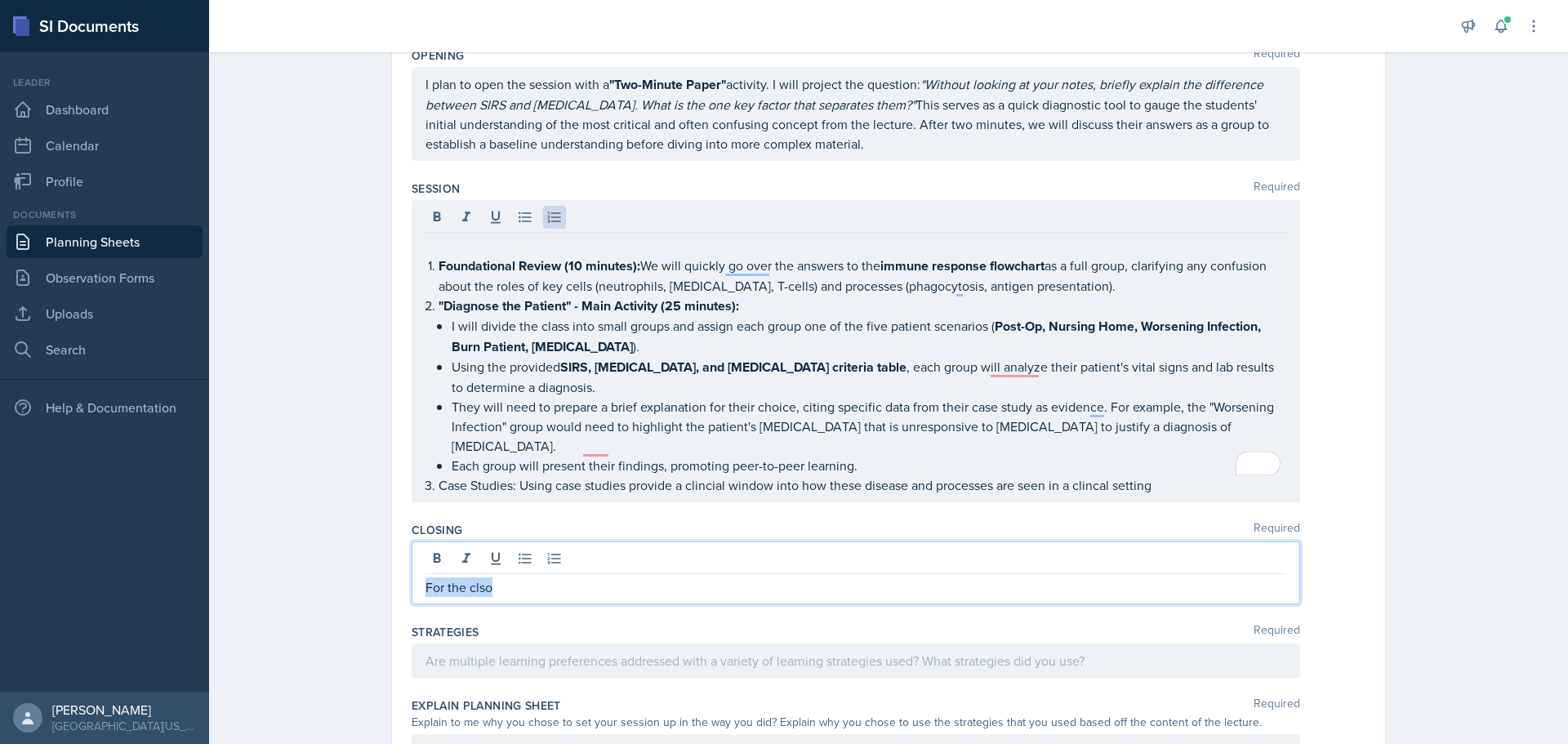
drag, startPoint x: 533, startPoint y: 545, endPoint x: 392, endPoint y: 530, distance: 141.8
click at [392, 530] on div "Date [DATE] [DATE] 31 1 2 3 4 5 6 7 8 9 10 11 12 13 14 15 16 17 18 19 20 21 22 …" at bounding box center [887, 449] width 993 height 1278
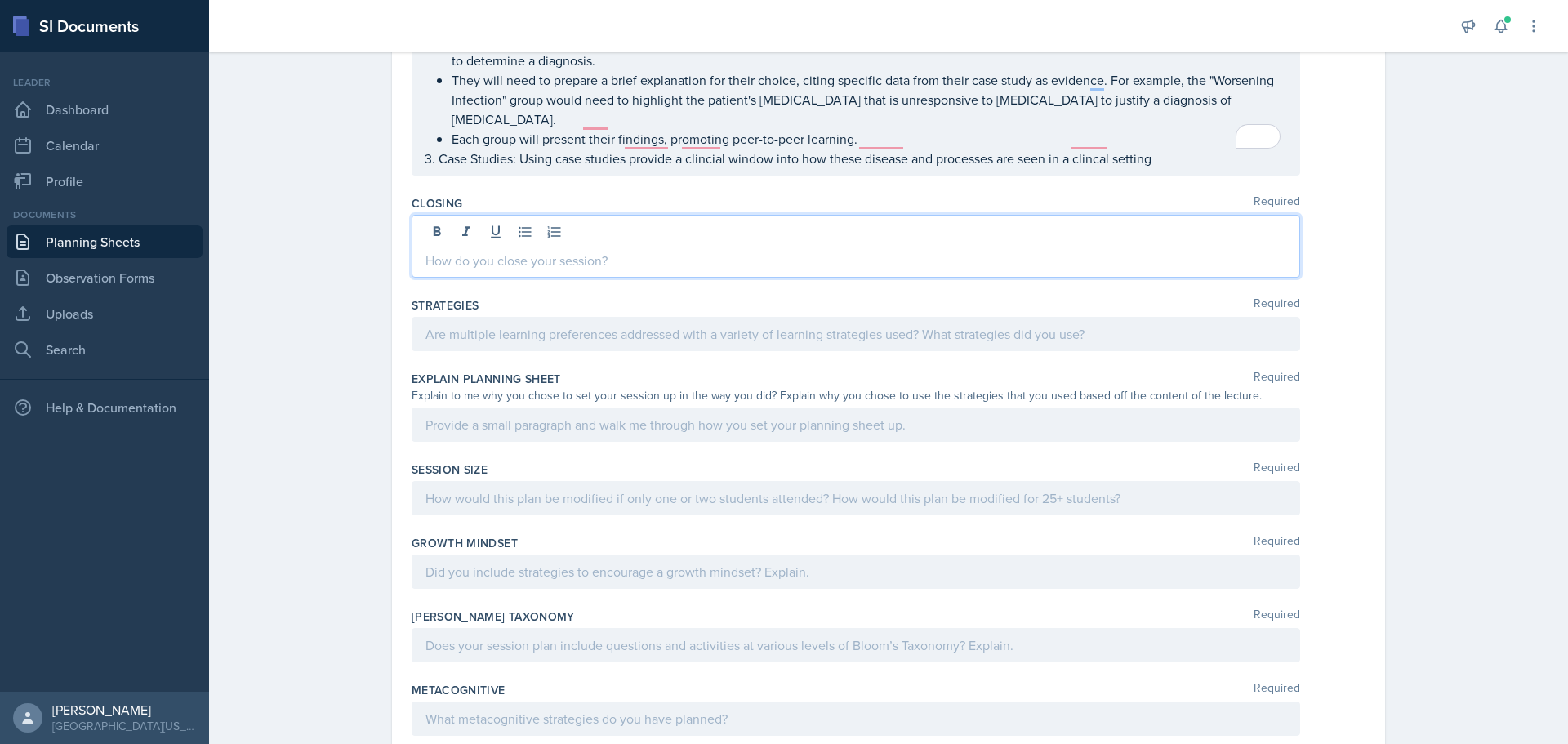
scroll to position [616, 0]
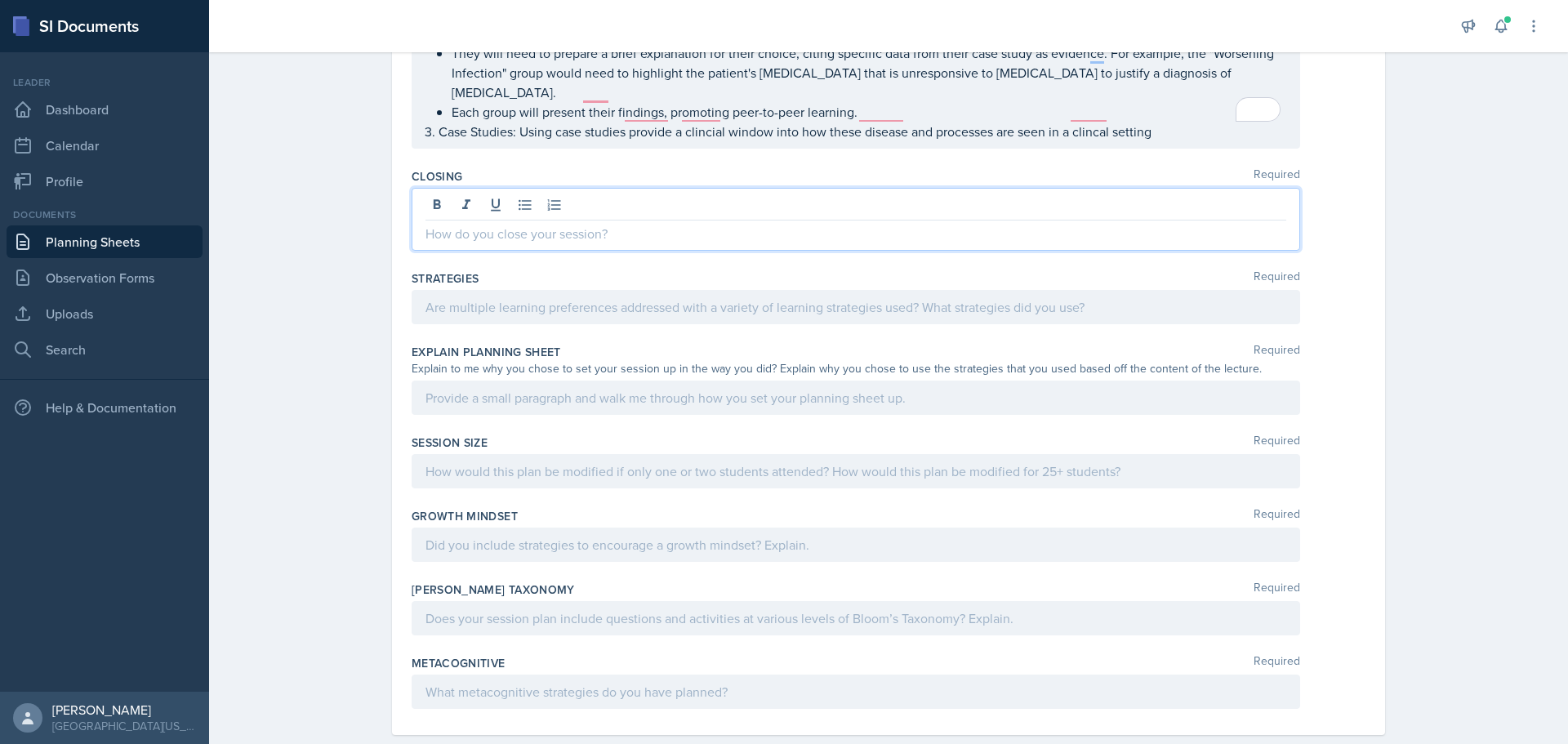
click at [536, 317] on p at bounding box center [856, 307] width 861 height 20
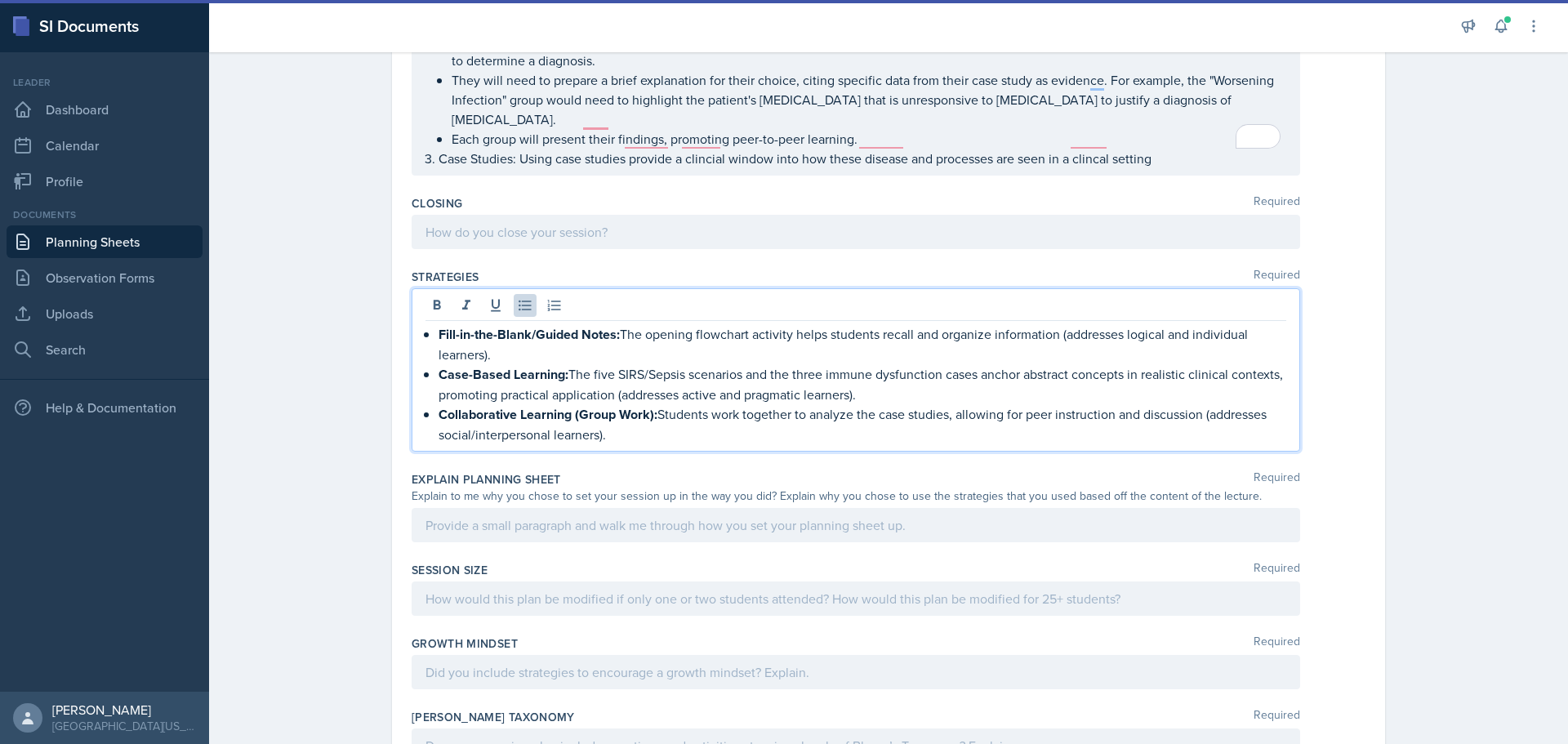
click at [531, 513] on div at bounding box center [856, 524] width 888 height 35
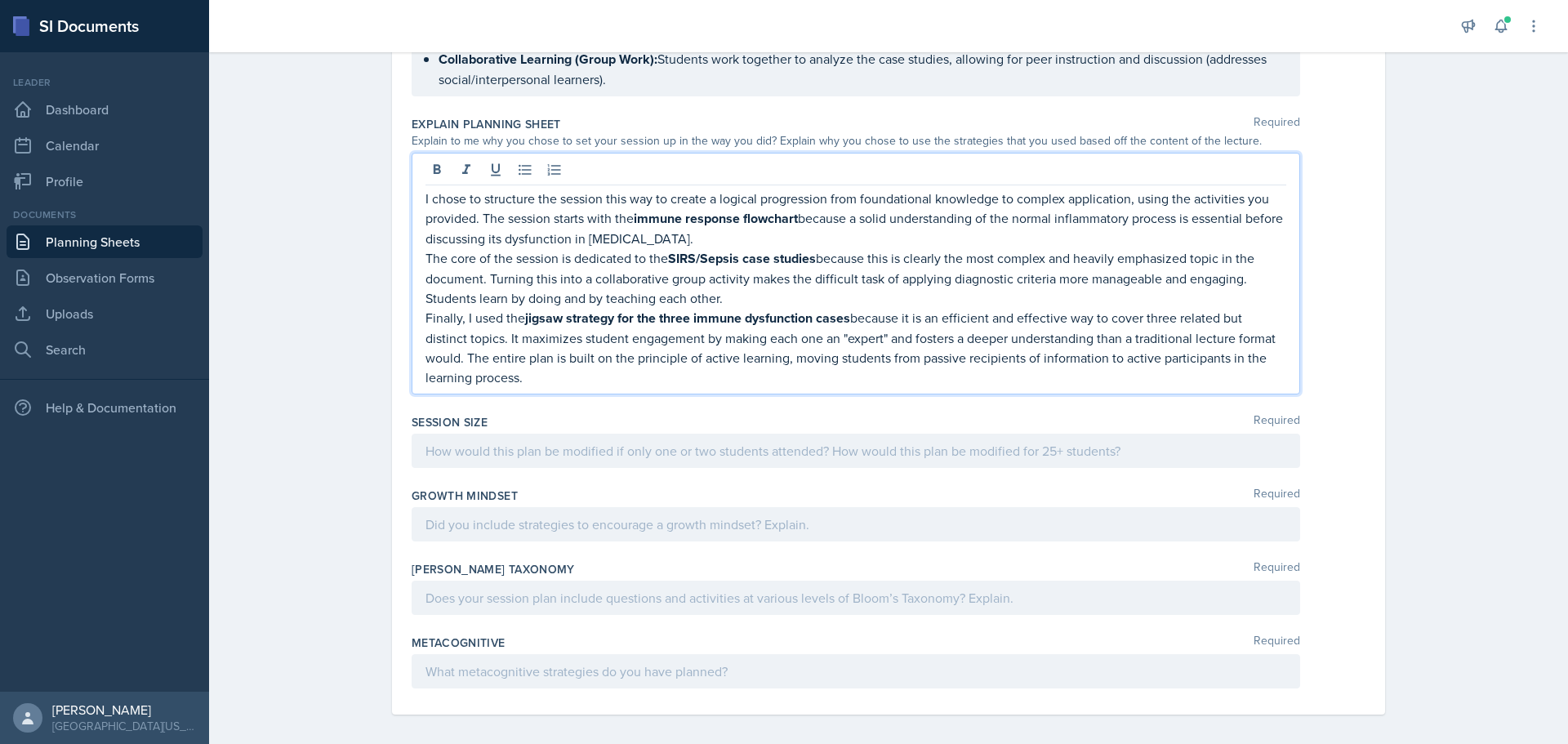
click at [552, 460] on p at bounding box center [856, 451] width 861 height 20
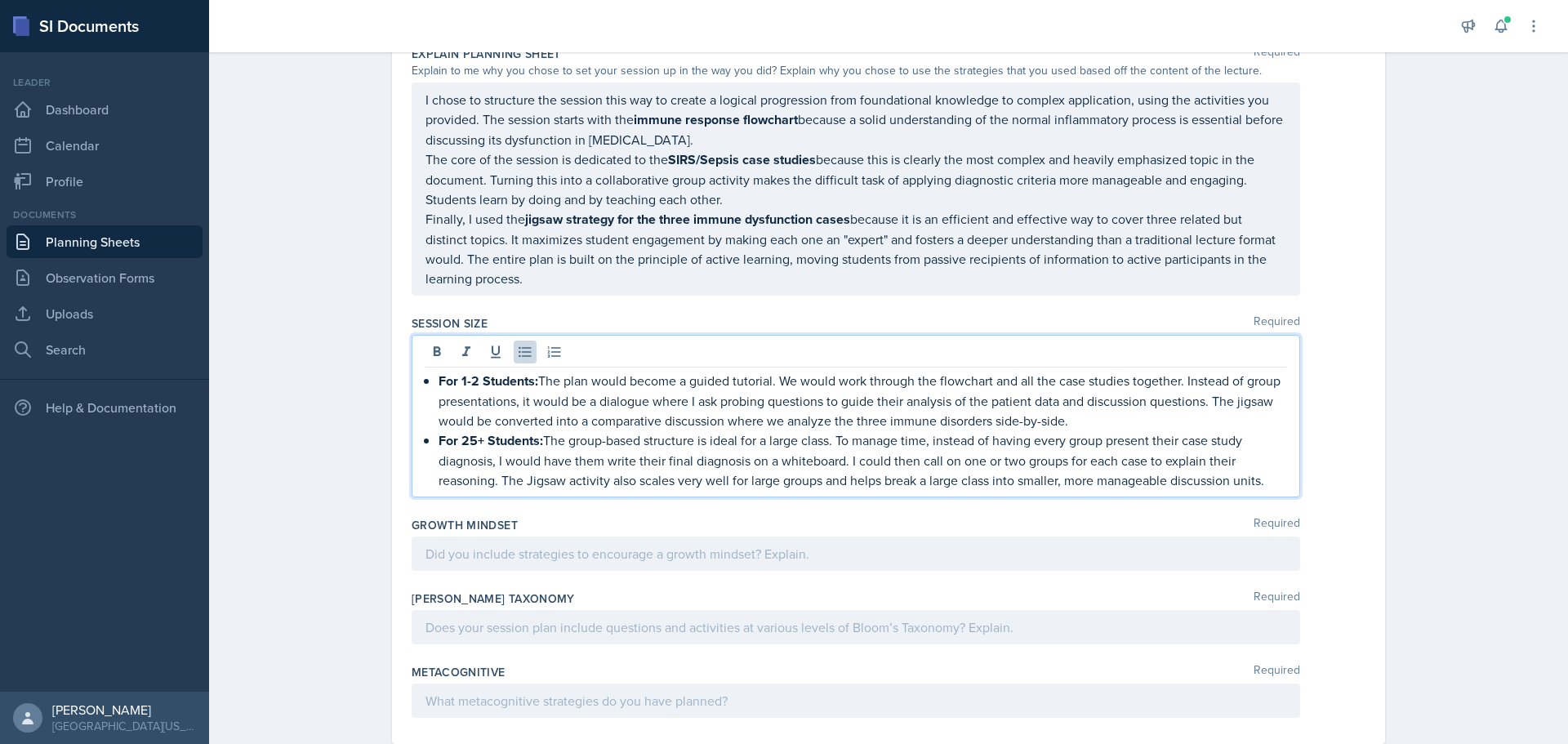
scroll to position [1032, 0]
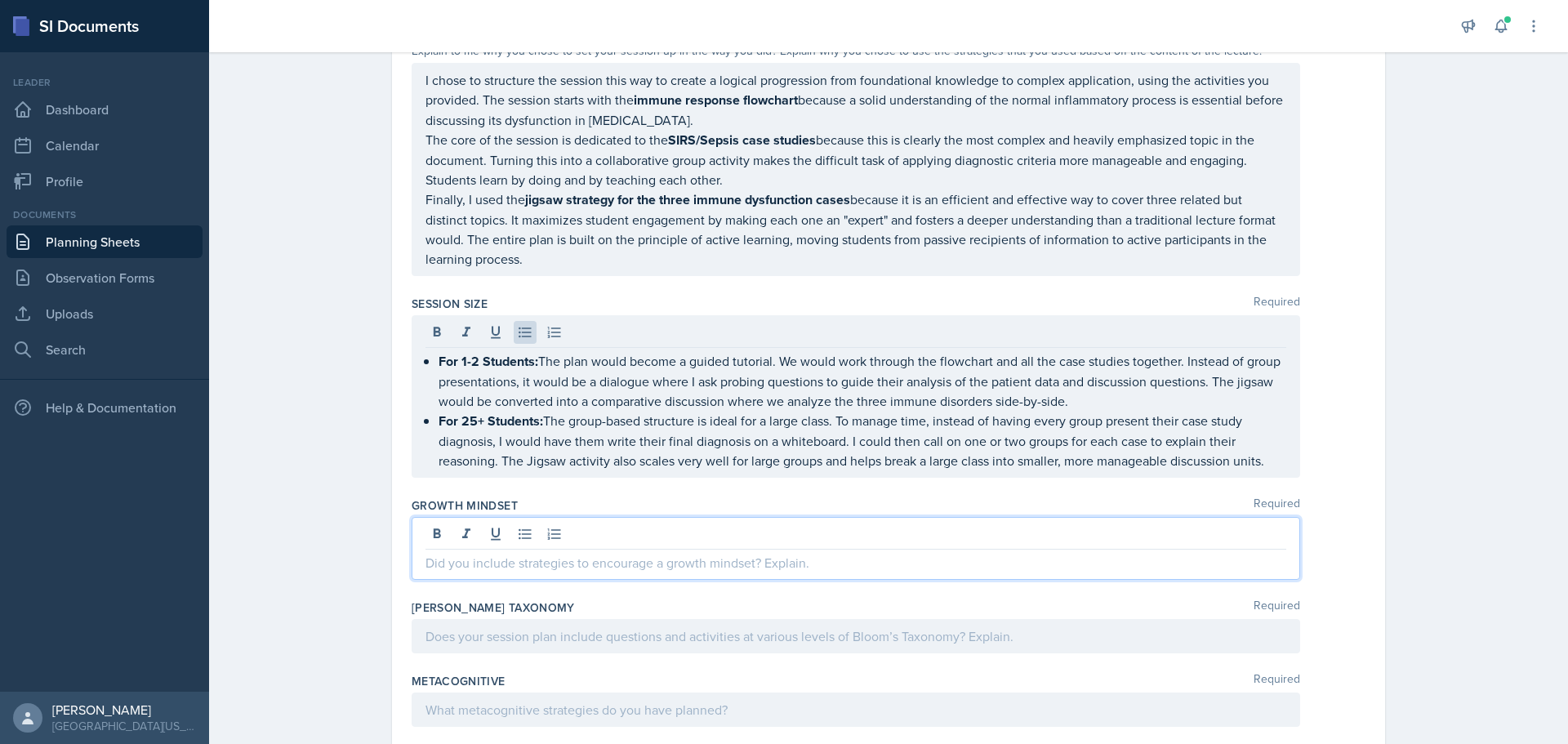
click at [525, 552] on p at bounding box center [856, 562] width 861 height 20
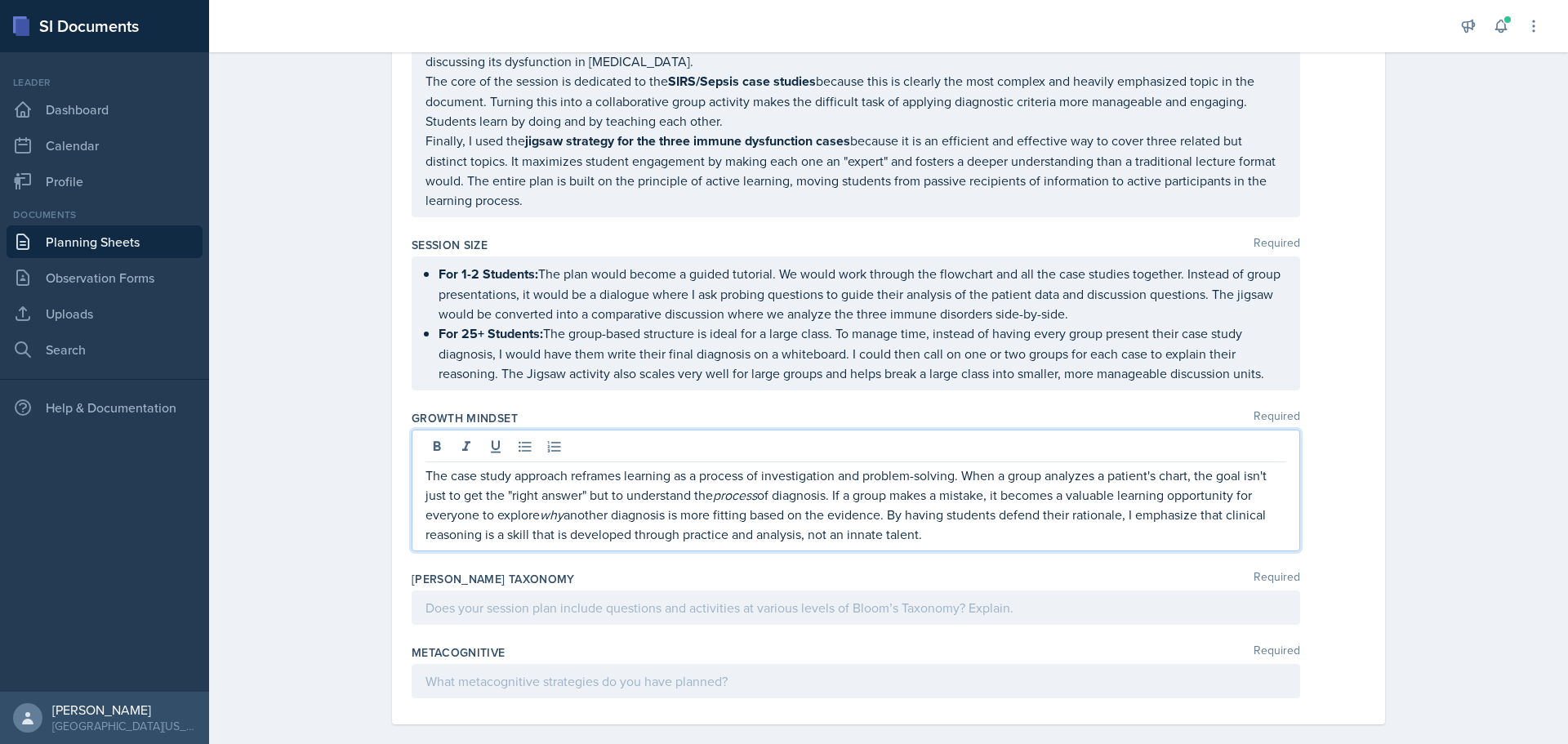
click at [526, 597] on p at bounding box center [856, 607] width 861 height 20
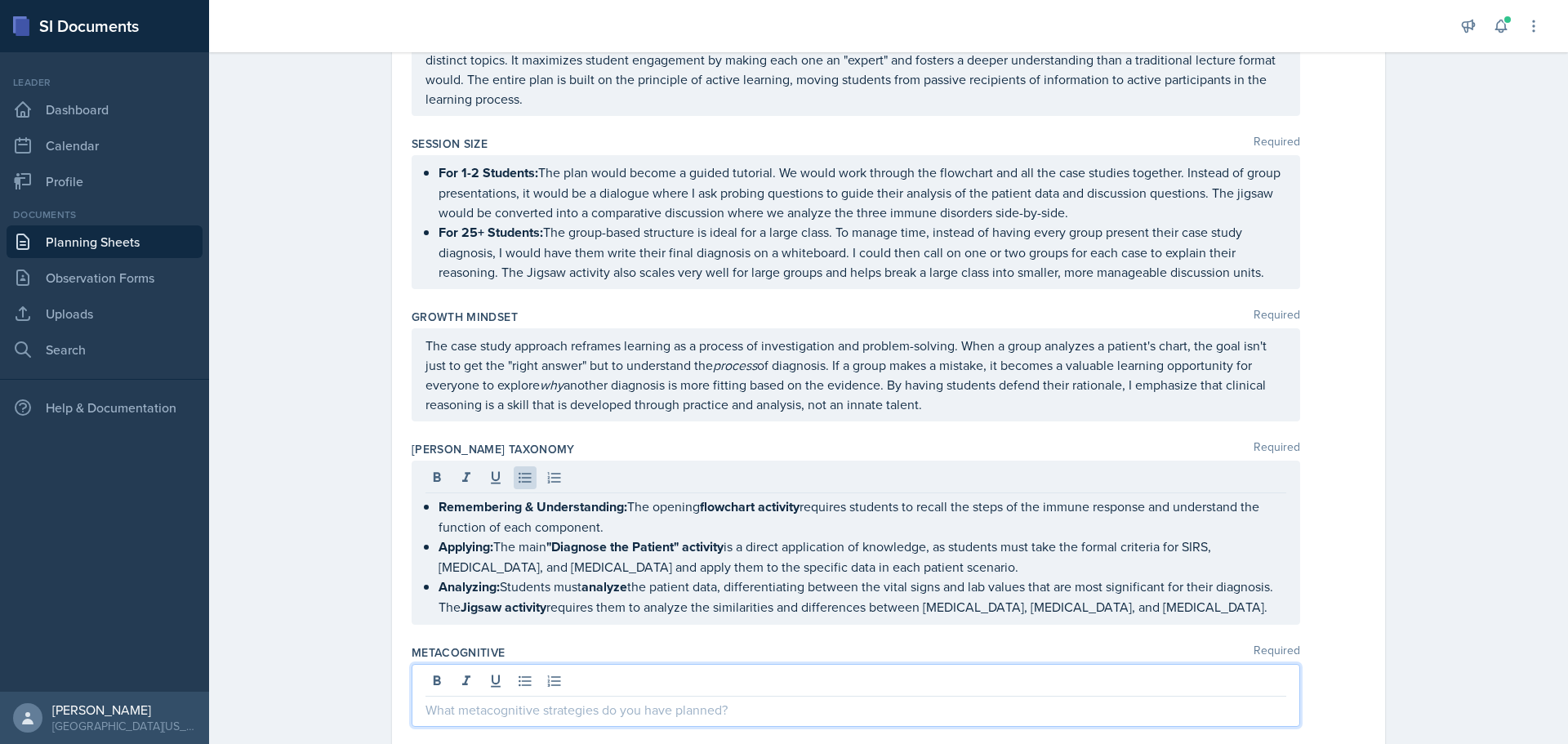
click at [517, 699] on p at bounding box center [856, 709] width 861 height 20
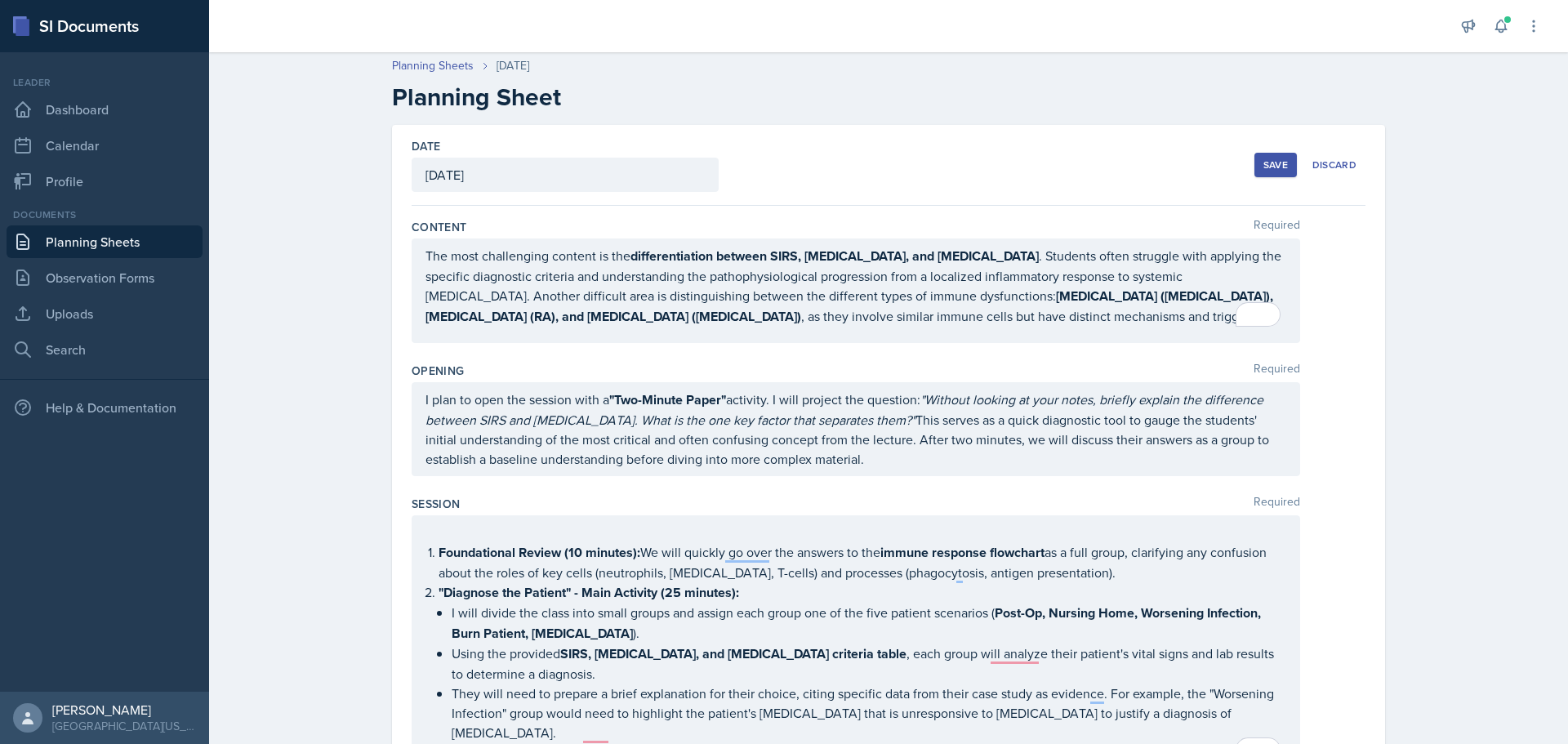
scroll to position [0, 0]
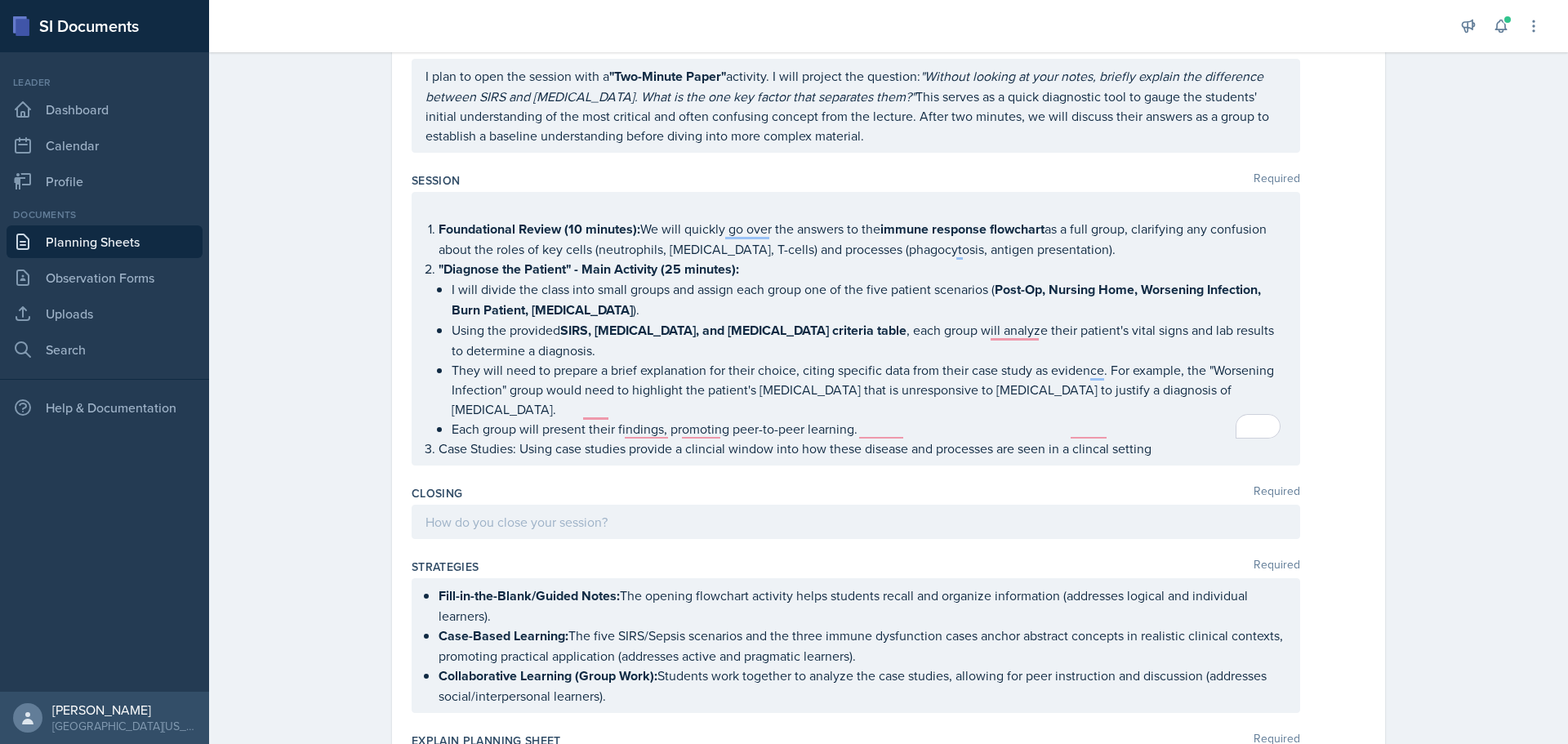
click at [583, 512] on div at bounding box center [856, 521] width 888 height 35
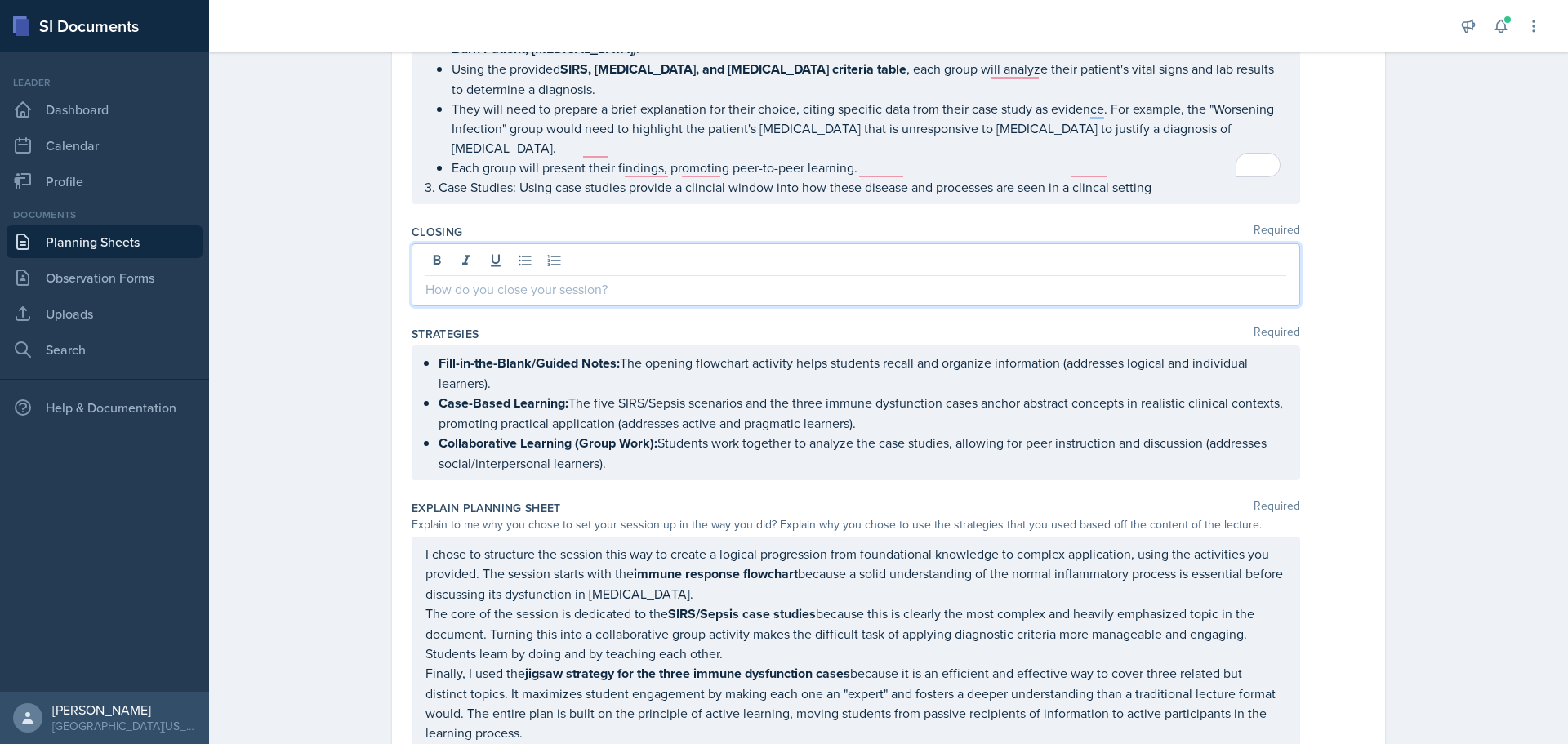
scroll to position [537, 0]
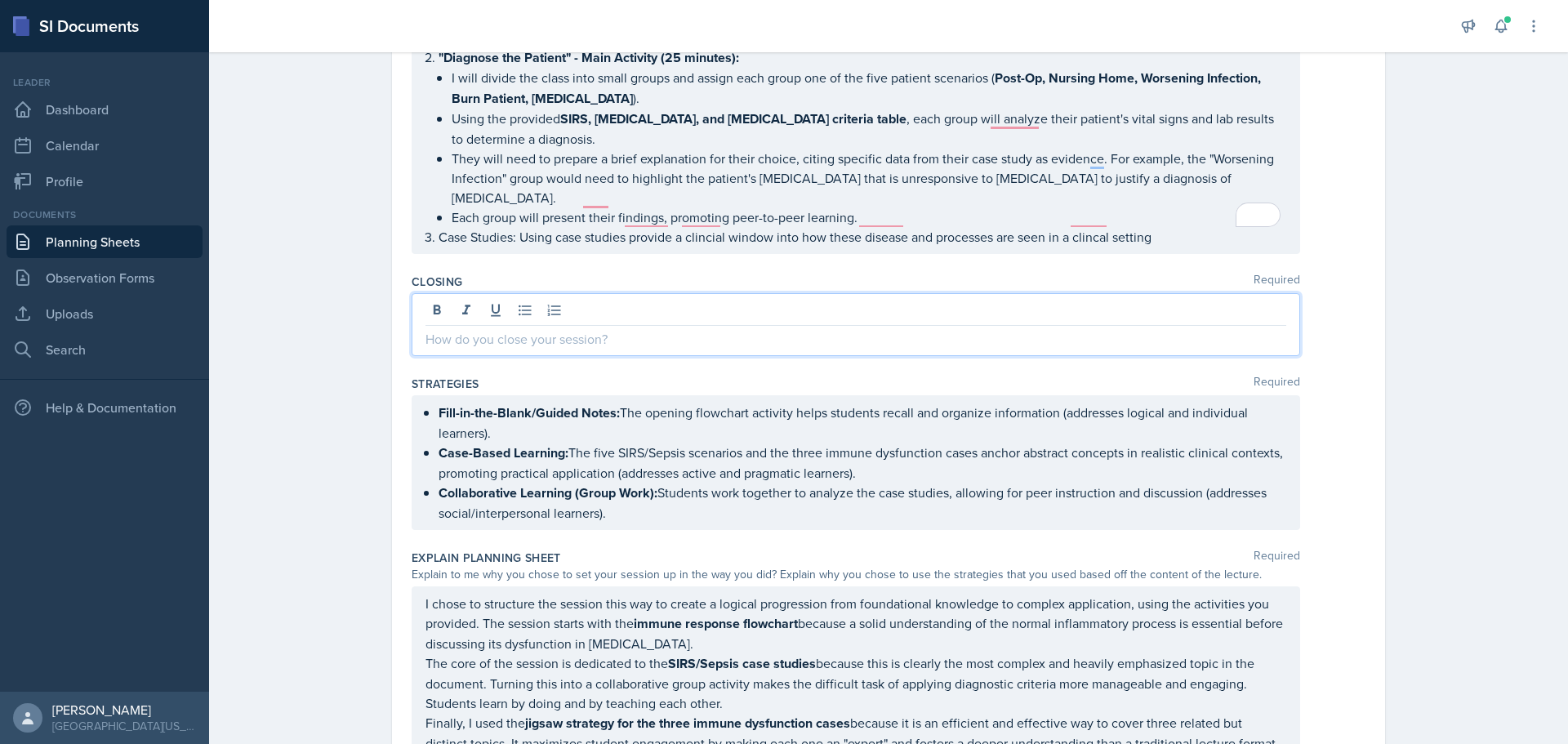
click at [556, 329] on p at bounding box center [856, 339] width 861 height 20
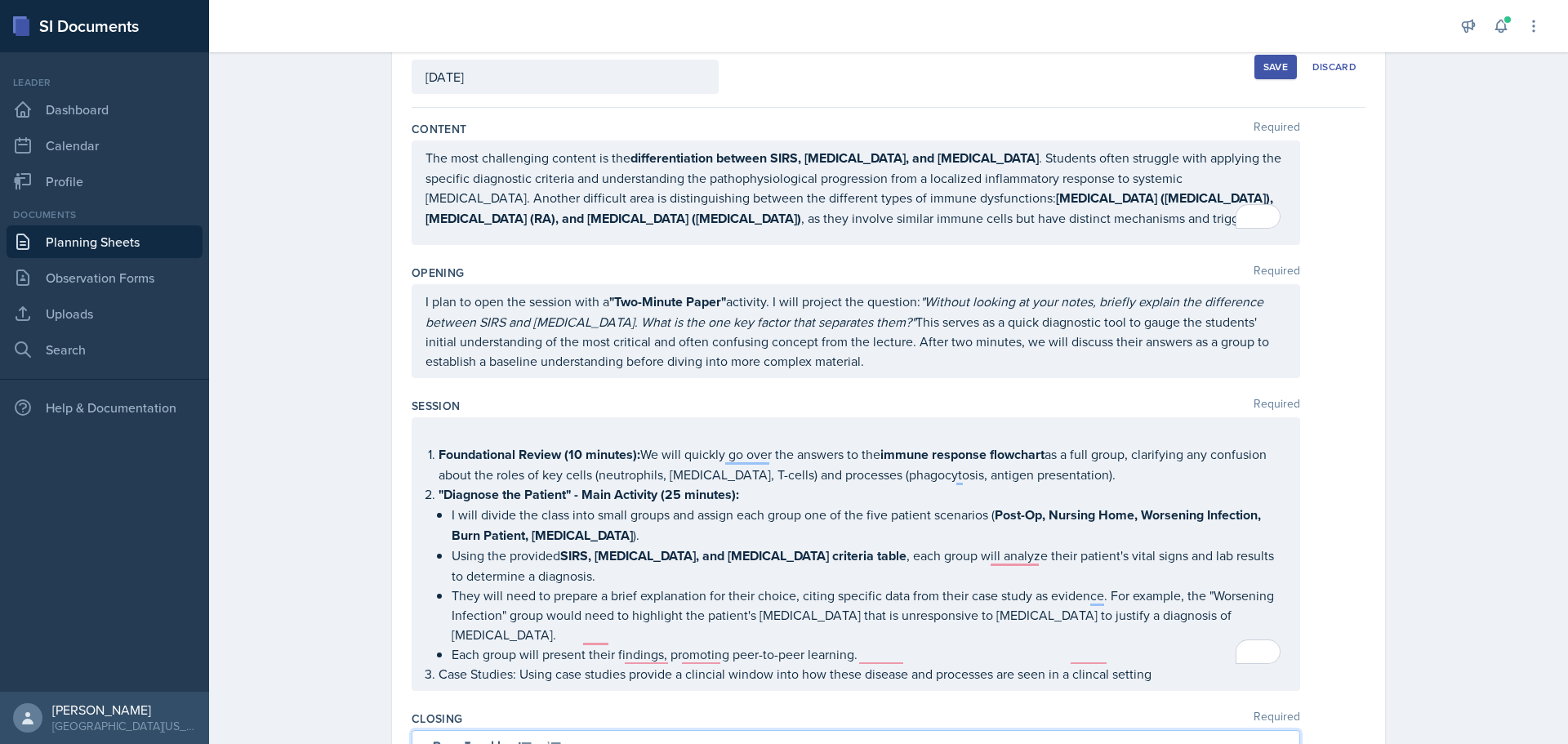
scroll to position [0, 0]
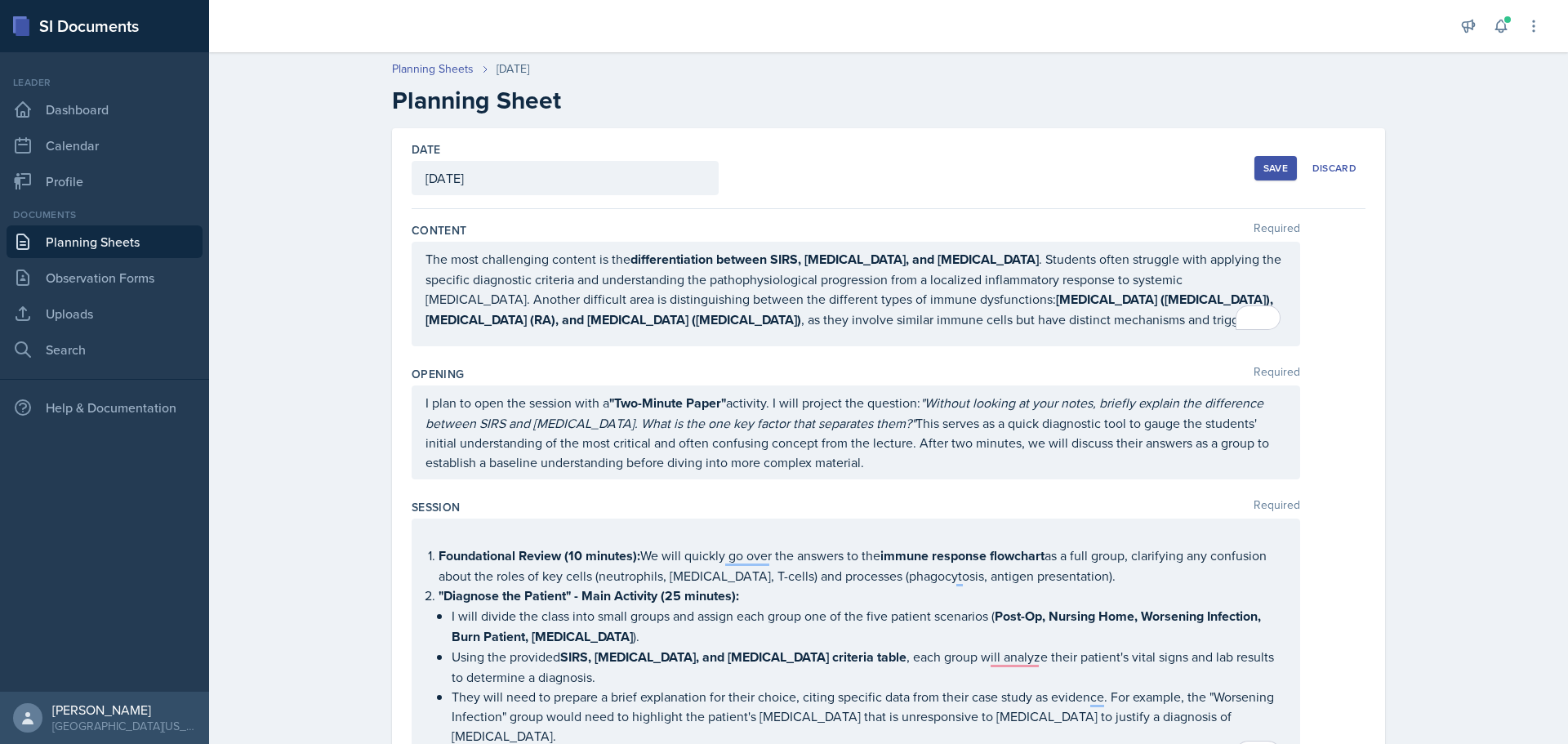
click at [1263, 168] on div "Save" at bounding box center [1275, 168] width 25 height 13
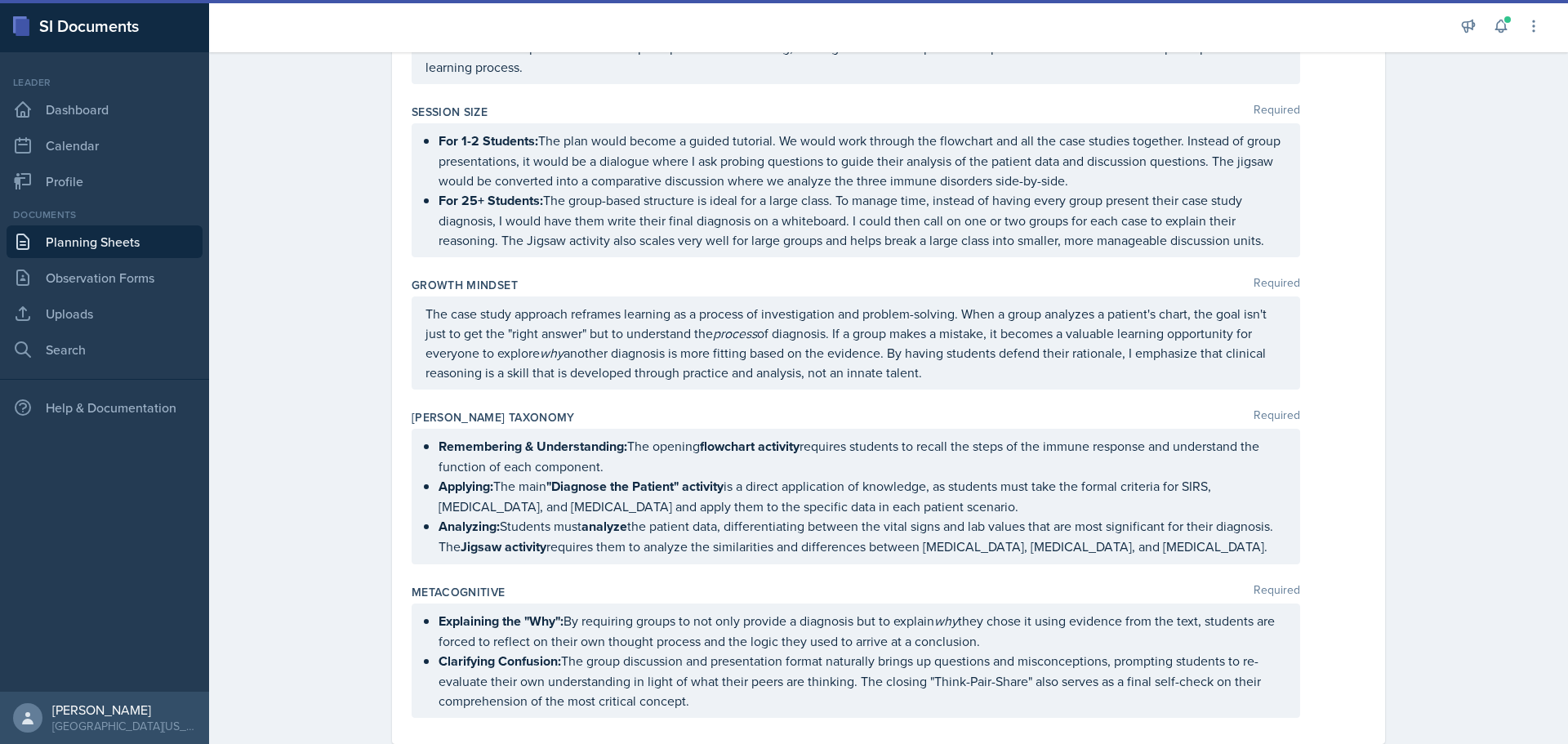
scroll to position [1123, 0]
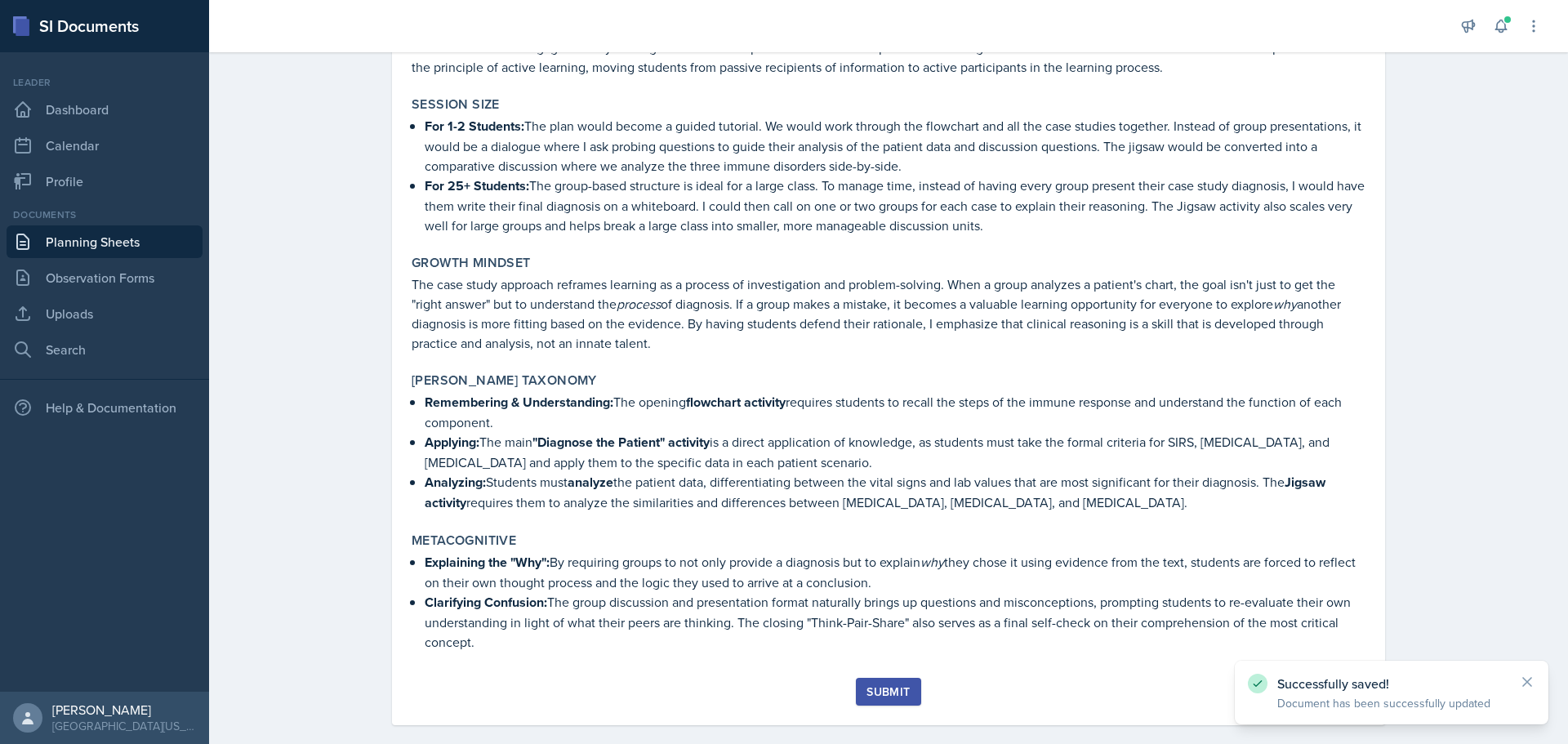
click at [869, 684] on div "Submit" at bounding box center [888, 690] width 44 height 13
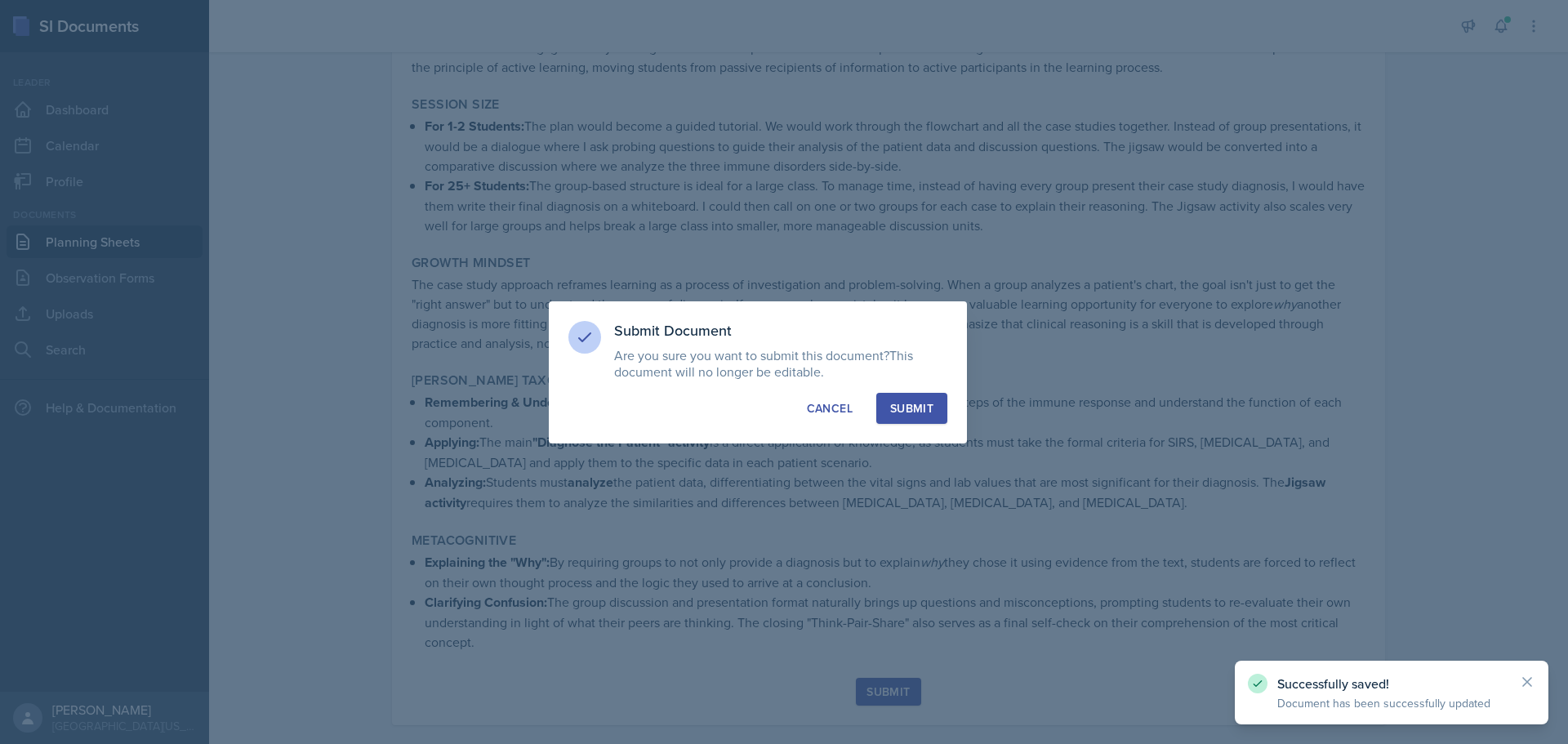
click at [934, 420] on button "Submit" at bounding box center [911, 407] width 71 height 31
